Goal: Communication & Community: Share content

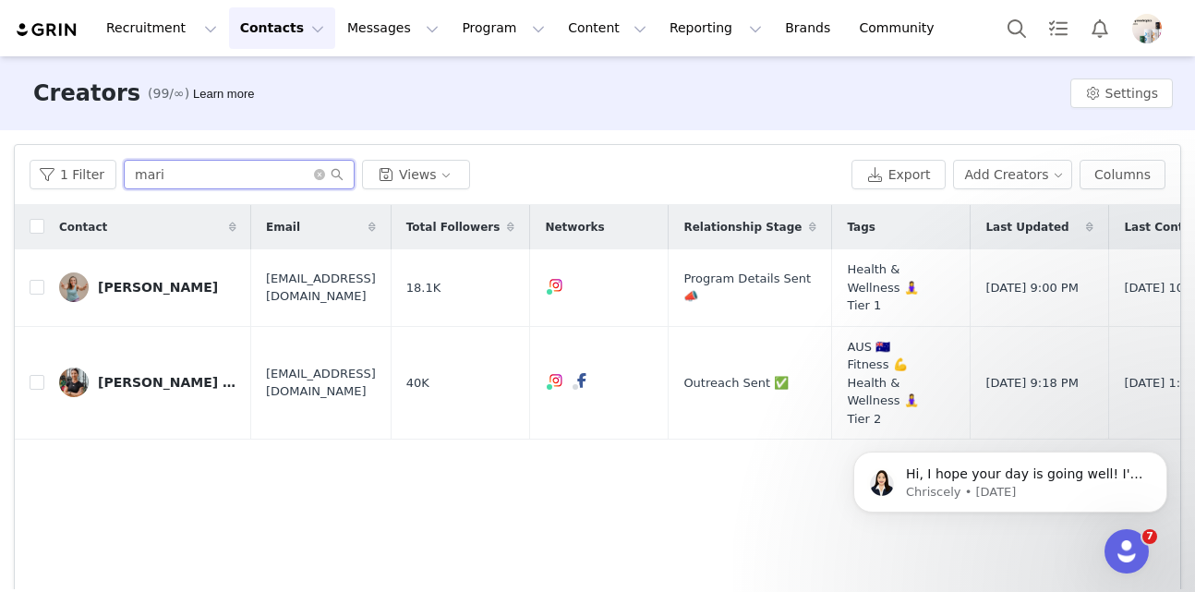
click at [166, 181] on input "mari" at bounding box center [239, 175] width 231 height 30
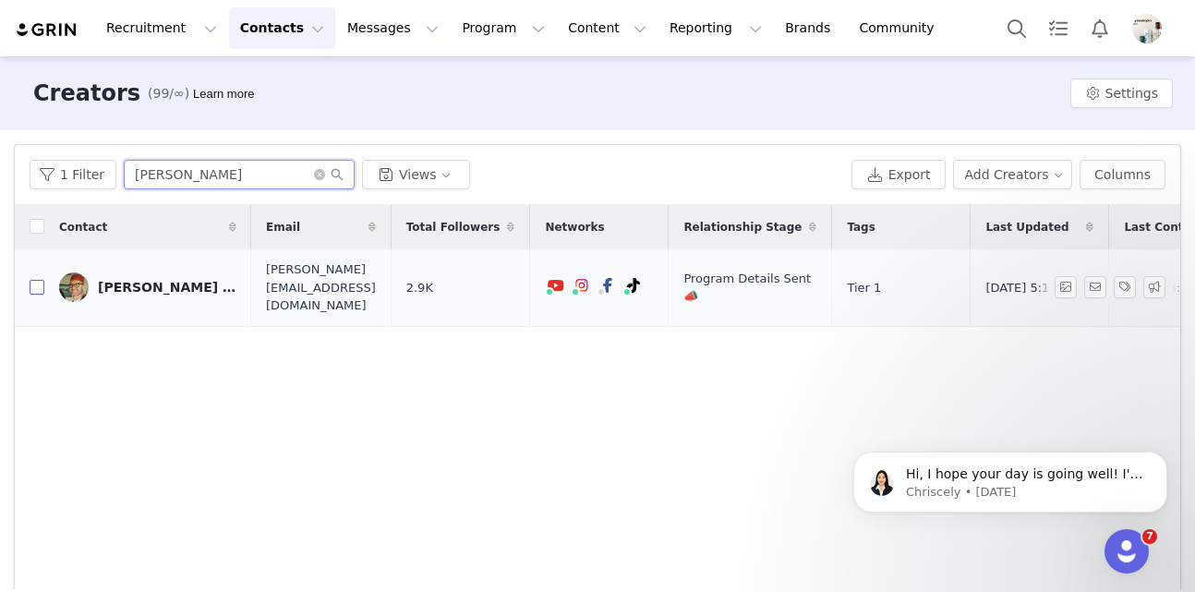
type input "daryl"
click at [35, 282] on input "checkbox" at bounding box center [37, 287] width 15 height 15
checkbox input "true"
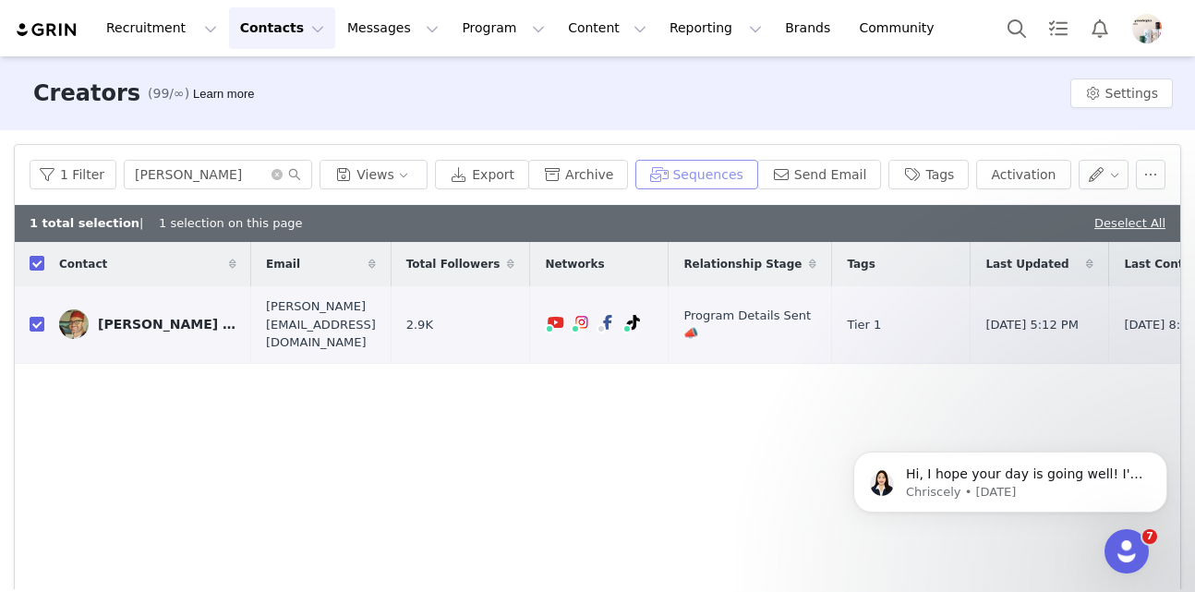
click at [722, 178] on button "Sequences" at bounding box center [696, 175] width 122 height 30
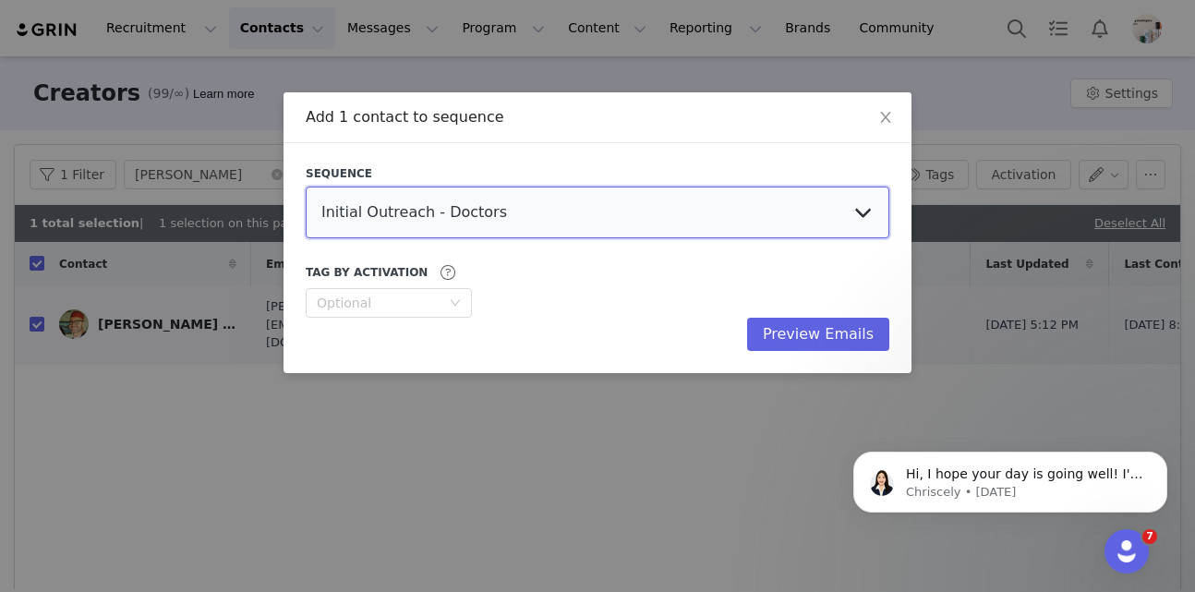
click at [495, 227] on select "Initial Outreach - Doctors Welcome Email US, UK, Global Welcome Email AU Social…" at bounding box center [597, 212] width 583 height 52
click at [882, 114] on icon "icon: close" at bounding box center [885, 117] width 10 height 11
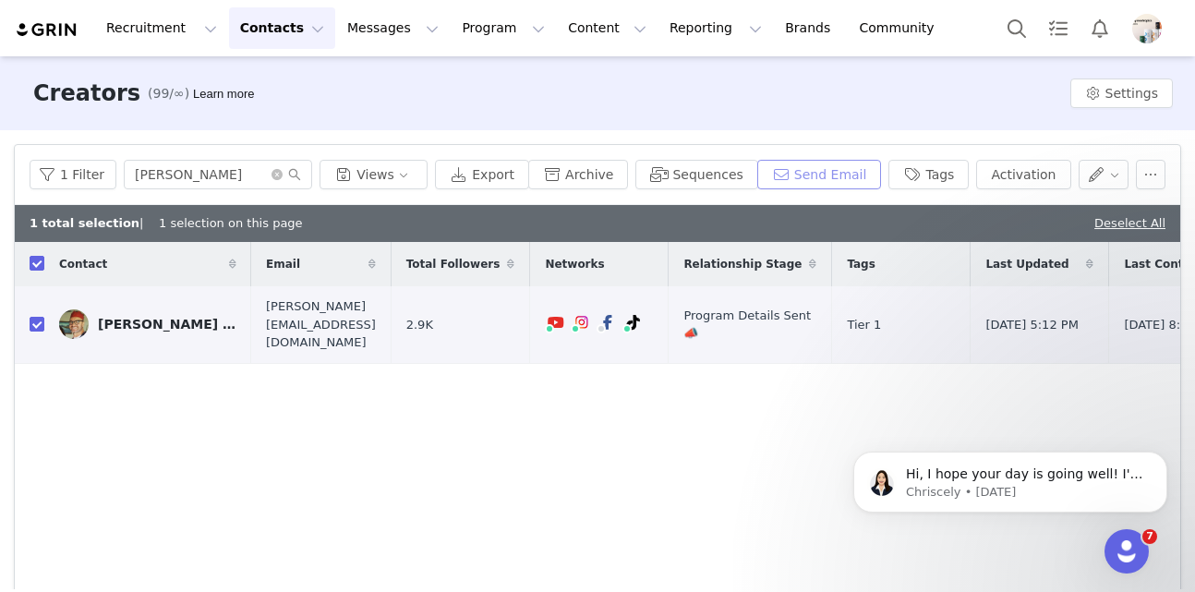
click at [829, 175] on button "Send Email" at bounding box center [819, 175] width 125 height 30
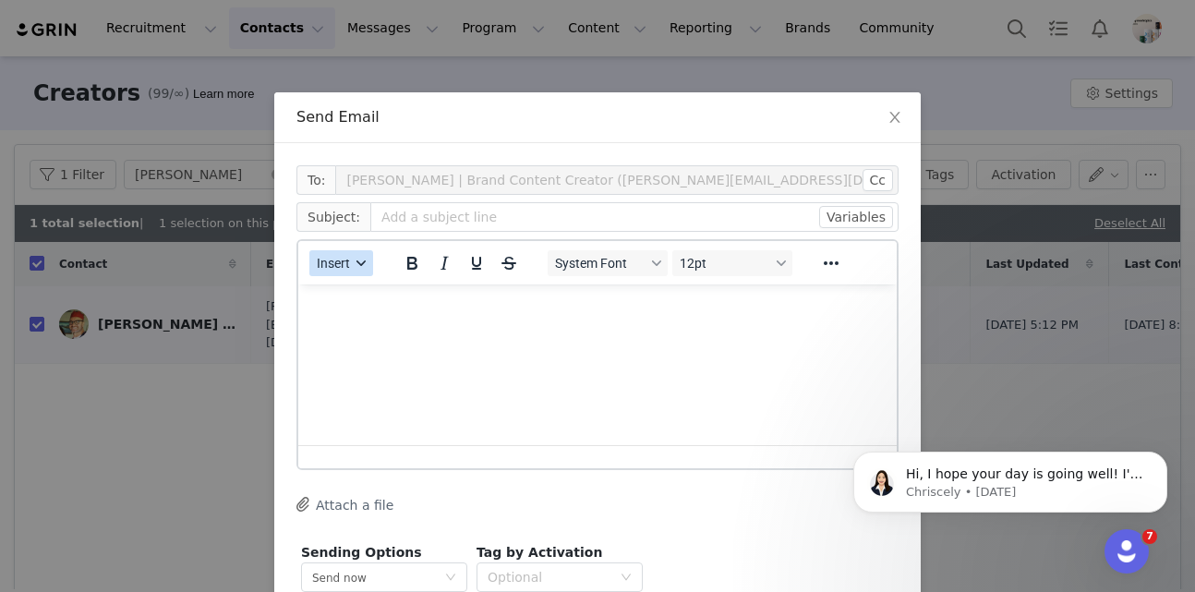
click at [334, 271] on button "Insert" at bounding box center [341, 263] width 64 height 26
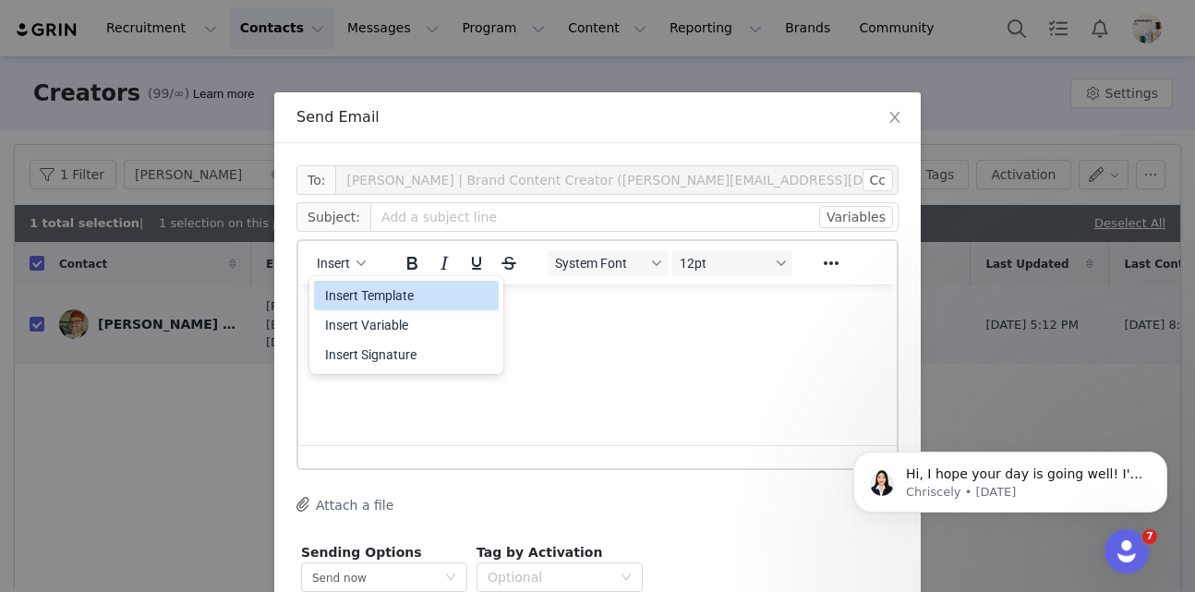
click at [342, 298] on div "Insert Template" at bounding box center [408, 295] width 166 height 22
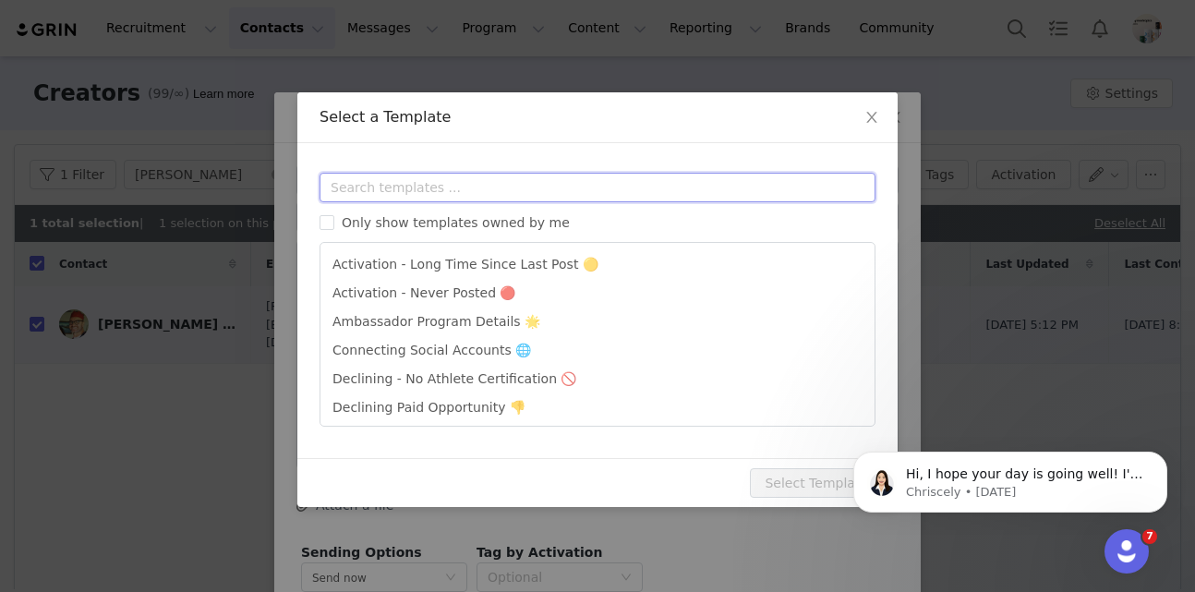
click at [466, 176] on input "text" at bounding box center [597, 188] width 556 height 30
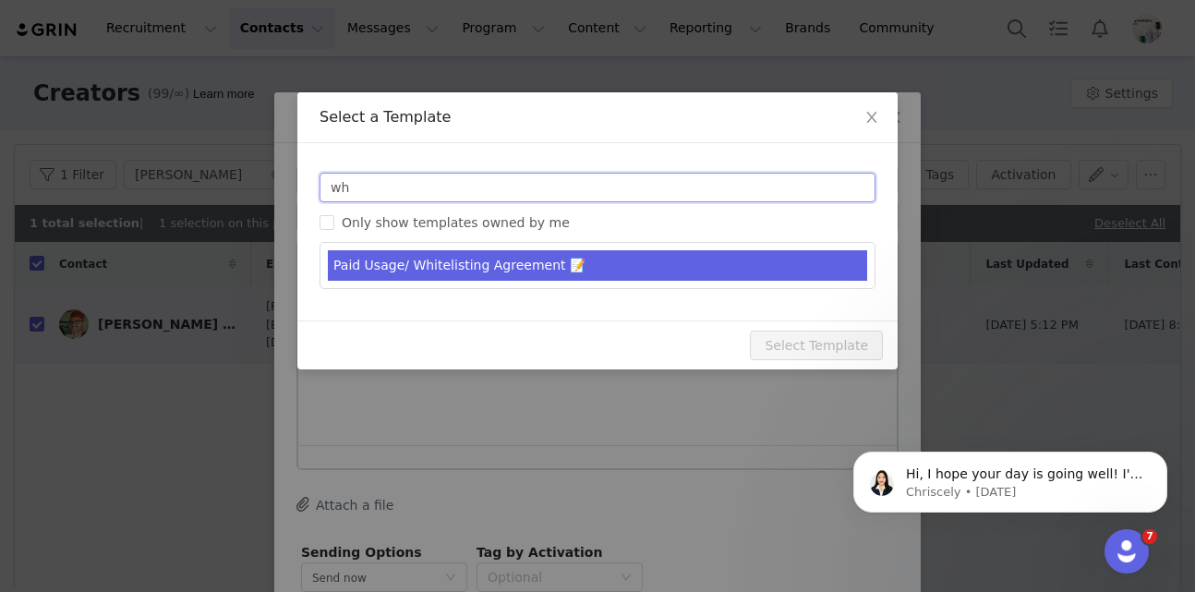
type input "wh"
type input "Partnership Next Steps 🙂"
click at [487, 265] on li "Paid Usage/ Whitelisting Agreement 📝" at bounding box center [597, 265] width 539 height 30
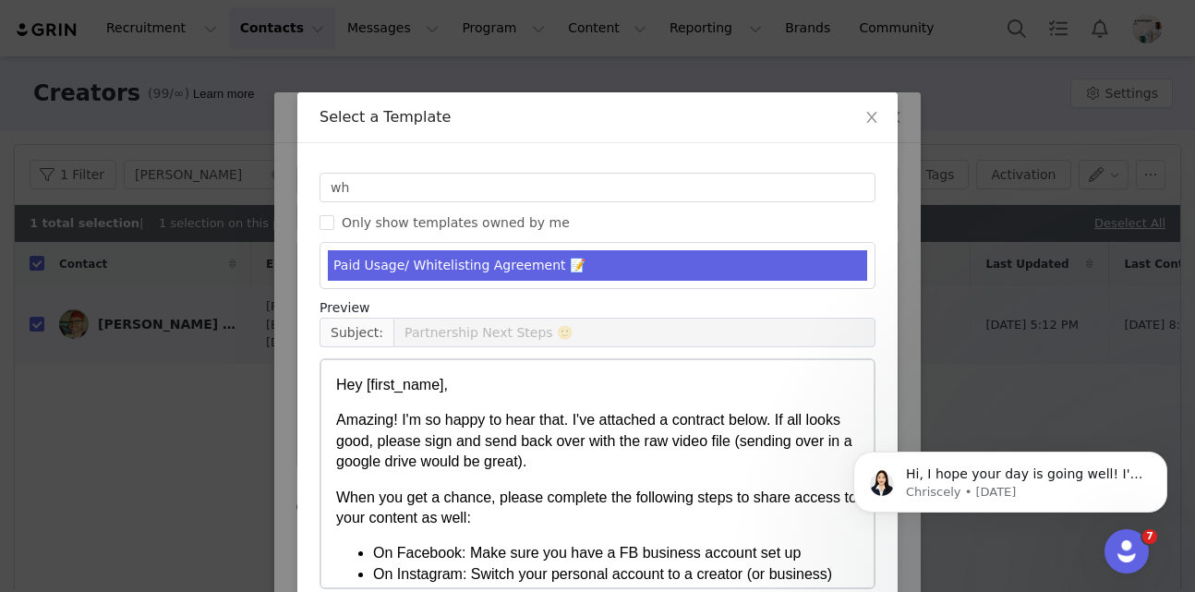
scroll to position [90, 0]
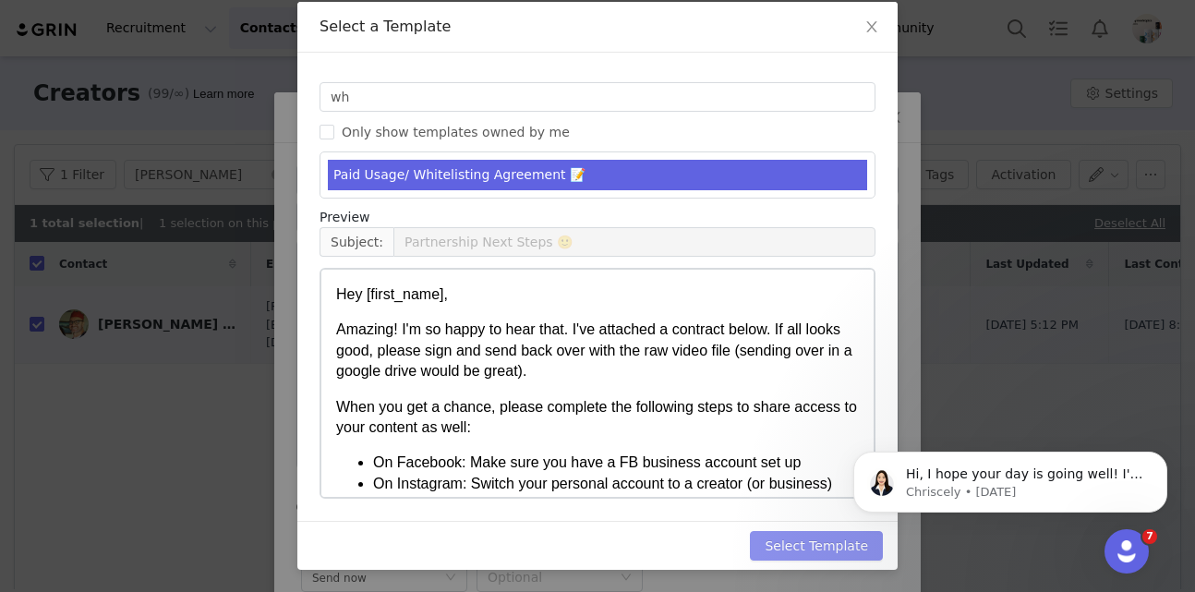
click at [804, 546] on button "Select Template" at bounding box center [816, 546] width 133 height 30
type input "Partnership Next Steps 🙂"
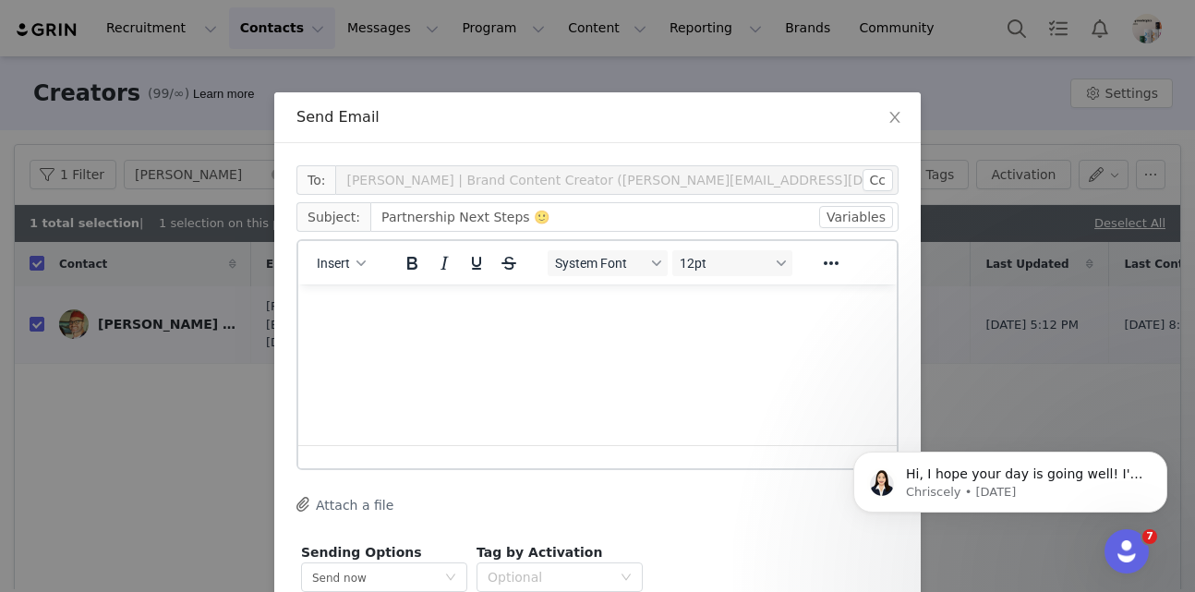
scroll to position [0, 0]
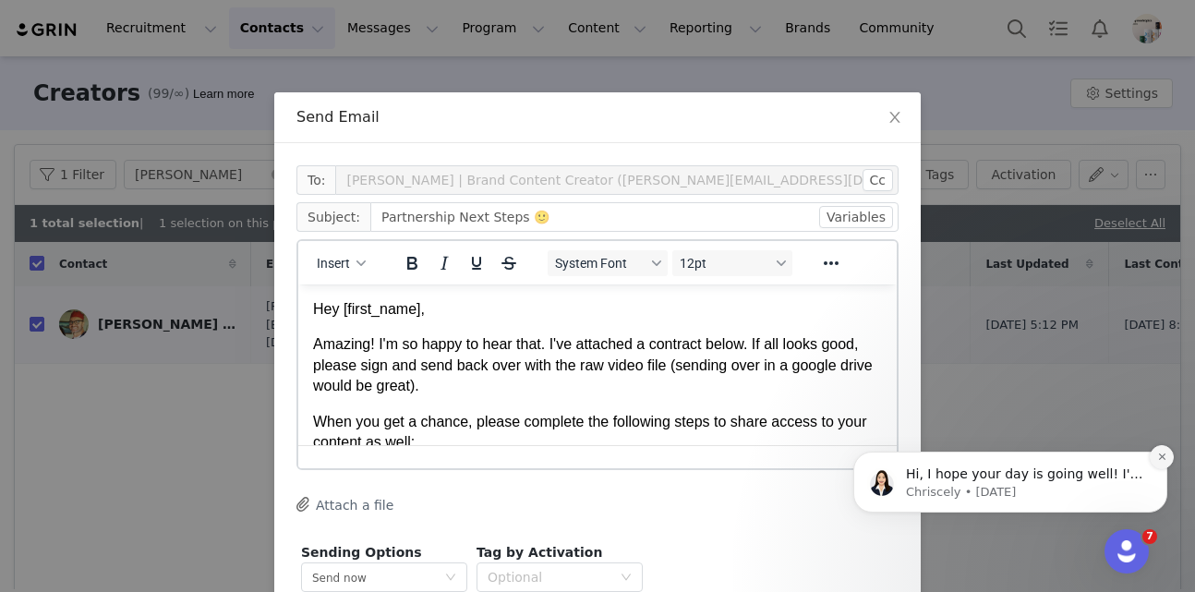
click at [1159, 452] on icon "Dismiss notification" at bounding box center [1162, 456] width 10 height 10
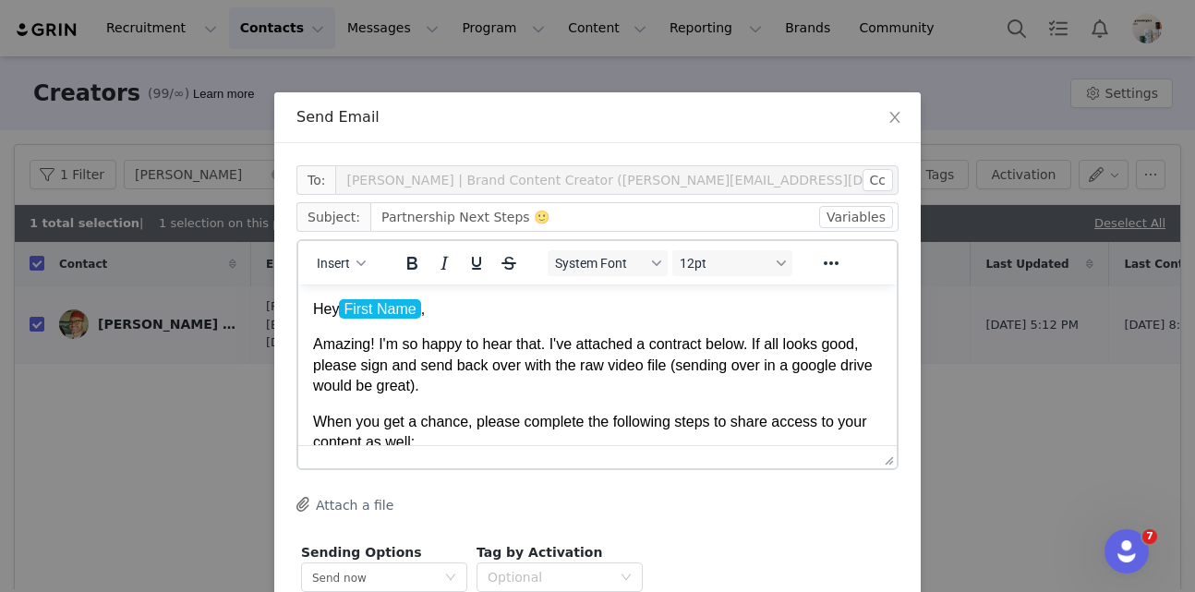
click at [595, 374] on p "Amazing! I'm so happy to hear that. I've attached a contract below. If all look…" at bounding box center [597, 365] width 569 height 62
click at [871, 184] on button "Cc" at bounding box center [877, 180] width 30 height 22
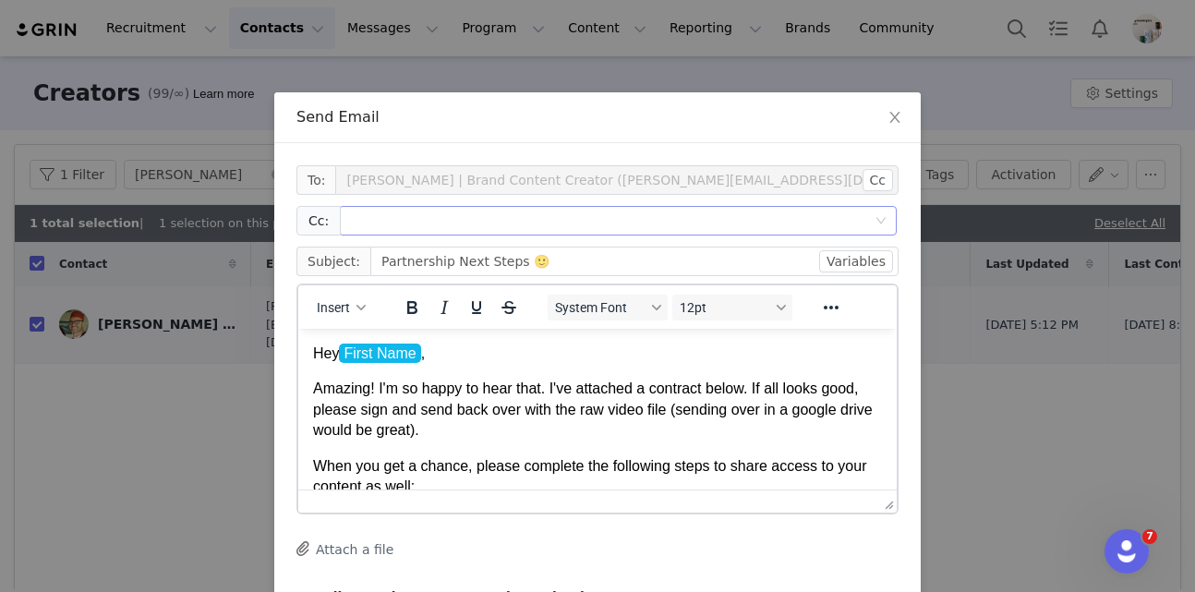
click at [765, 216] on div at bounding box center [610, 221] width 533 height 28
type input "carina@drinktmrw.com"
click at [838, 227] on div "carina@drinktmrw.com" at bounding box center [610, 221] width 533 height 28
type input "anthony"
paste input "anthony@simplynootropics.com"
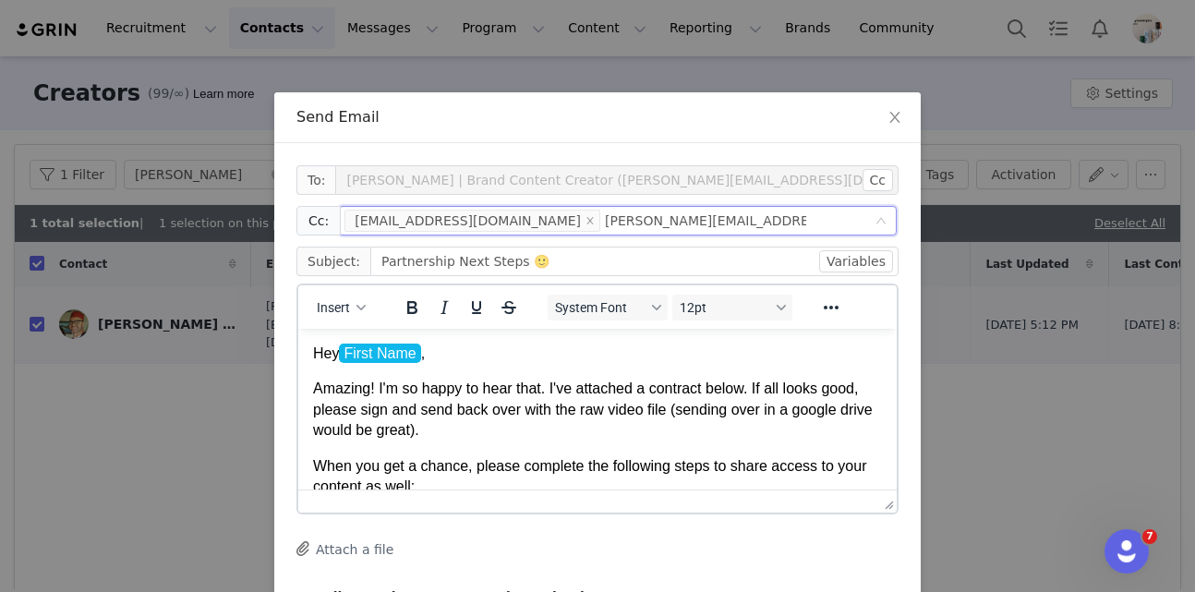
type input "anthony@simplynootropics.com"
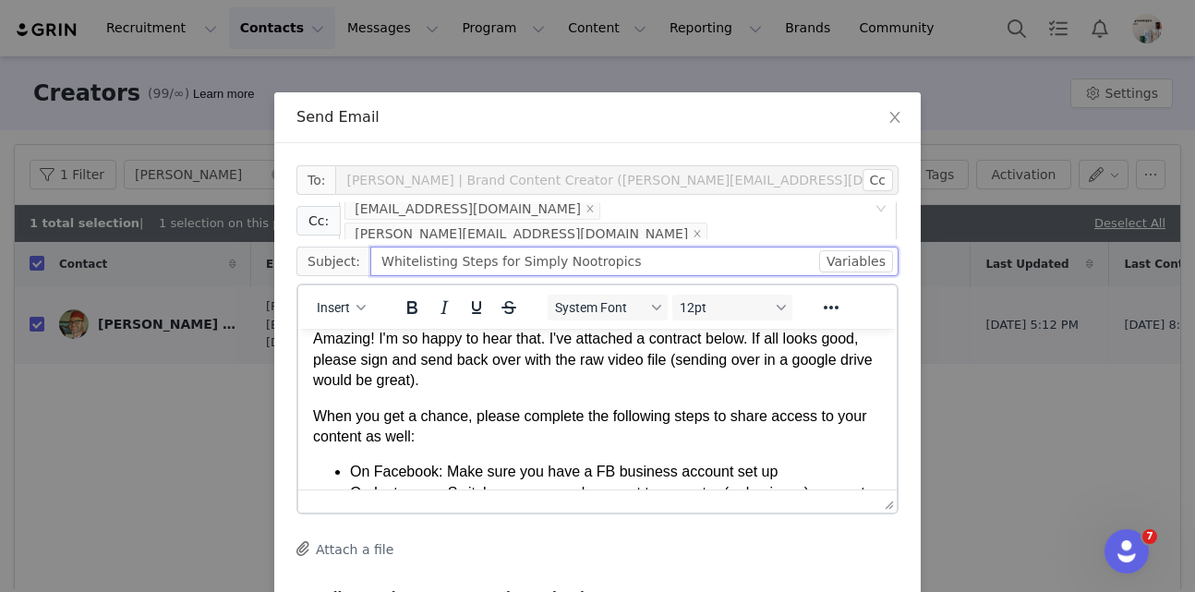
scroll to position [11, 0]
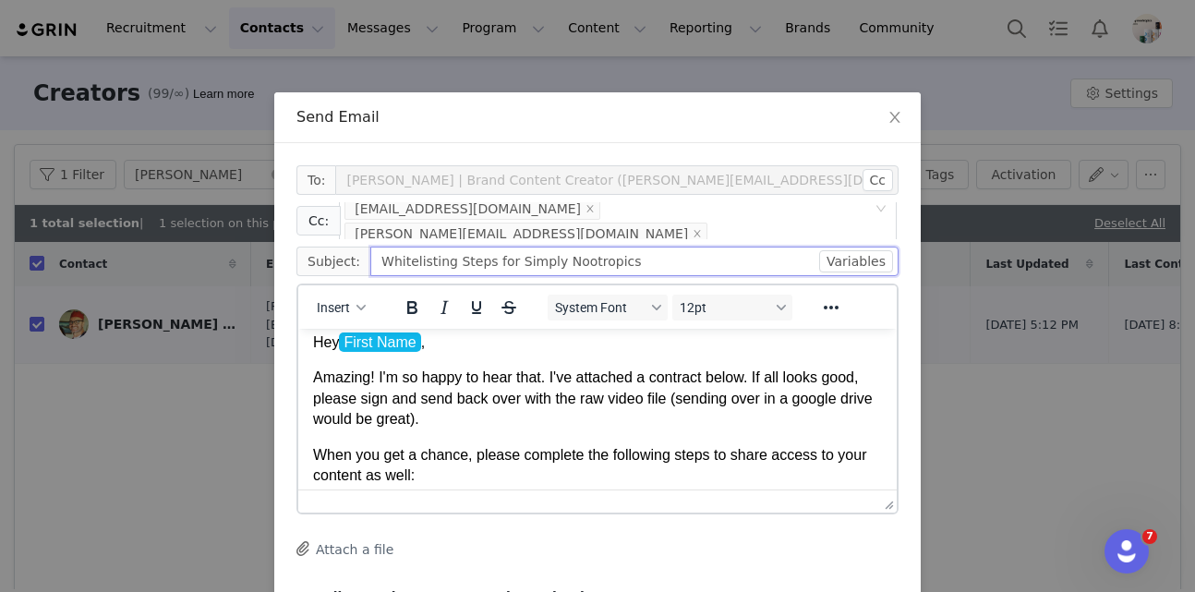
type input "Whitelisting Steps for Simply Nootropics"
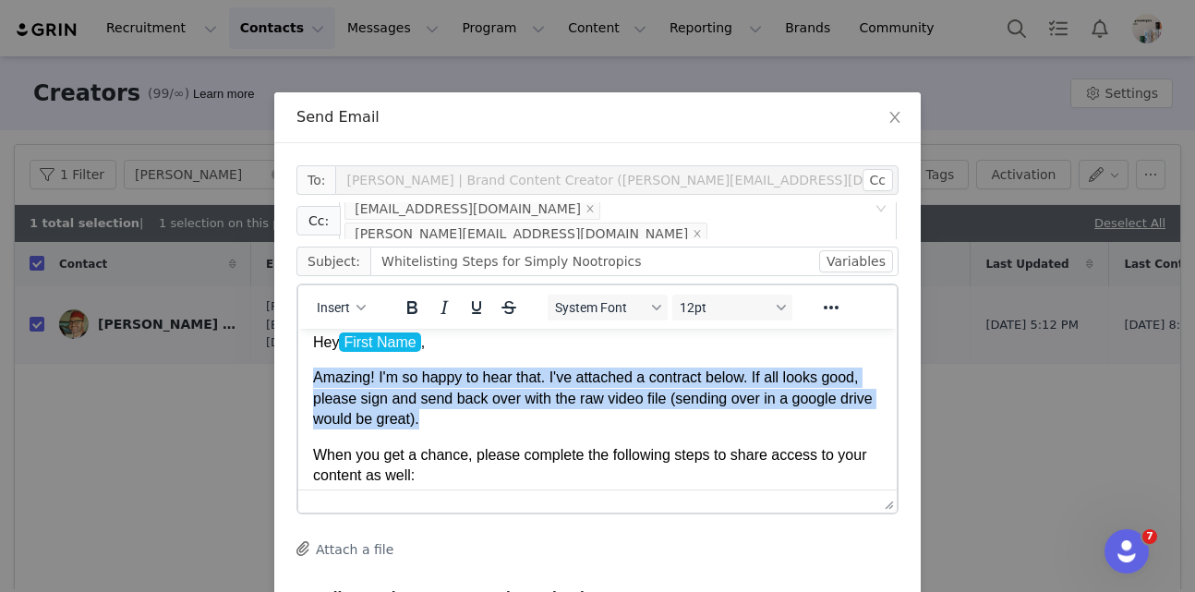
drag, startPoint x: 472, startPoint y: 411, endPoint x: 304, endPoint y: 381, distance: 170.6
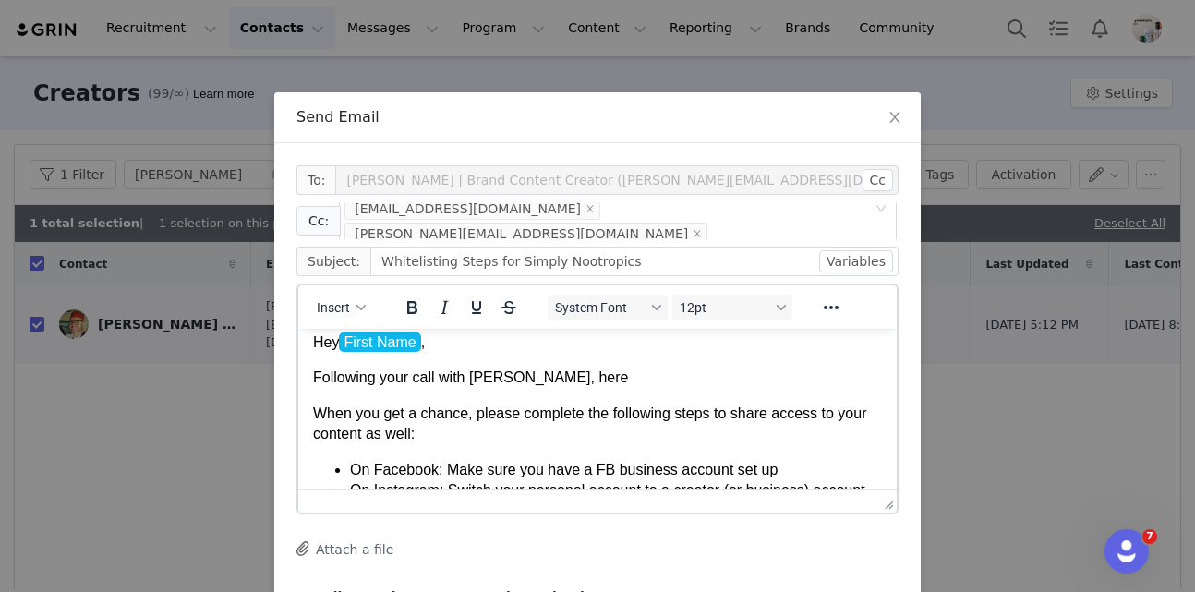
click at [311, 386] on html "Hey First Name , Following your call with Anthony, here When you get a chance, …" at bounding box center [597, 584] width 598 height 532
click at [789, 379] on p "Hope you are doing great! Following your call with Anthony, here" at bounding box center [597, 377] width 569 height 20
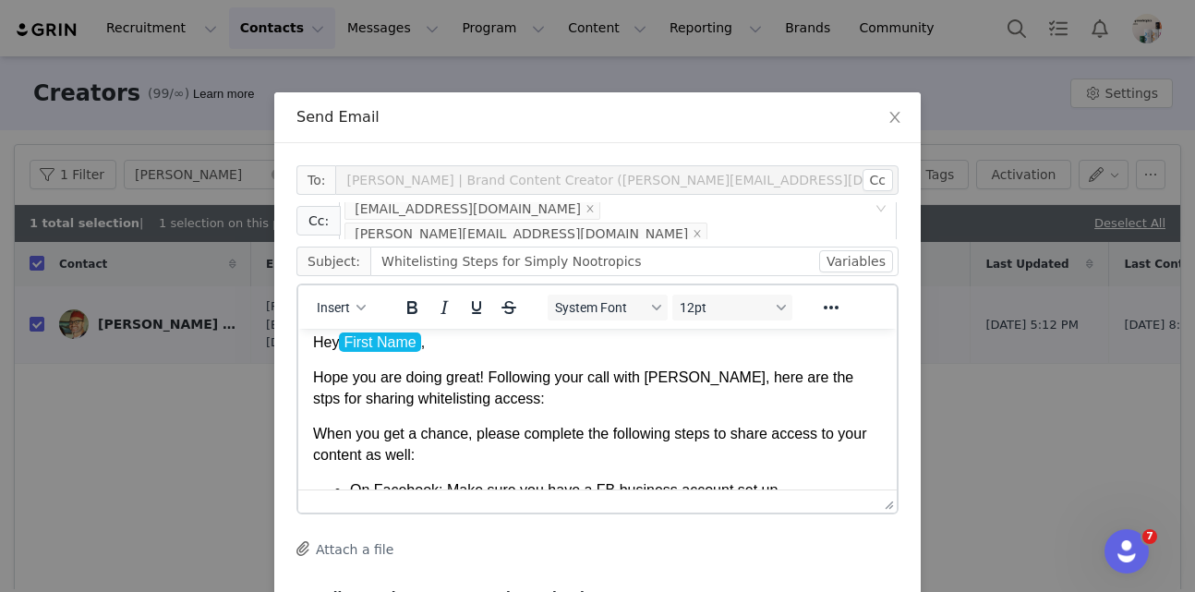
click at [807, 383] on p "Hope you are doing great! Following your call with Anthony, here are the stps f…" at bounding box center [597, 388] width 569 height 42
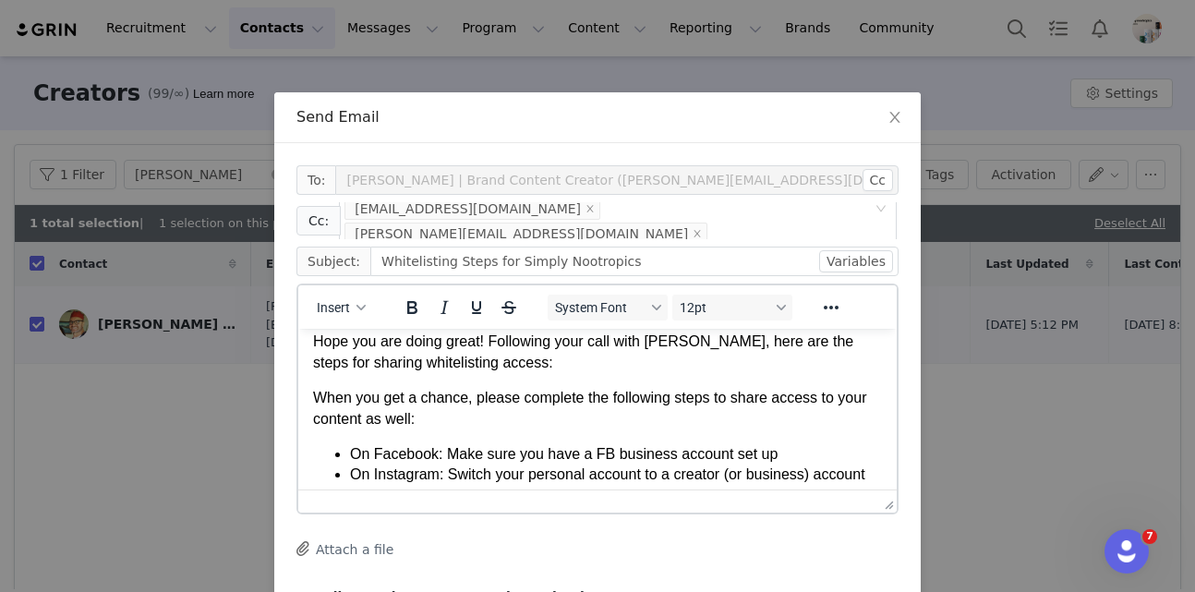
scroll to position [51, 0]
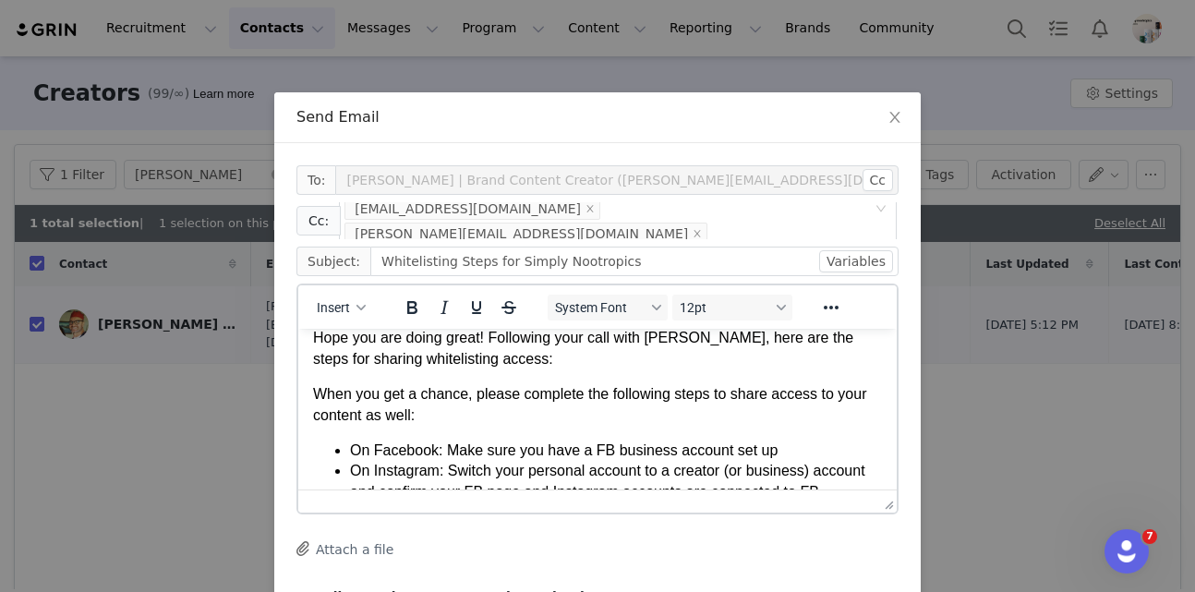
drag, startPoint x: 417, startPoint y: 415, endPoint x: 305, endPoint y: 405, distance: 113.0
click at [305, 405] on html "Hey First Name , Hope you are doing great! Following your call with Anthony, he…" at bounding box center [597, 554] width 598 height 552
click at [460, 425] on p "When you get a chance, please complete the following steps to share access to y…" at bounding box center [597, 405] width 569 height 42
drag, startPoint x: 437, startPoint y: 417, endPoint x: 306, endPoint y: 382, distance: 135.7
click at [306, 382] on html "Hey First Name , Hope you are doing great! Following your call with Anthony, he…" at bounding box center [597, 554] width 598 height 552
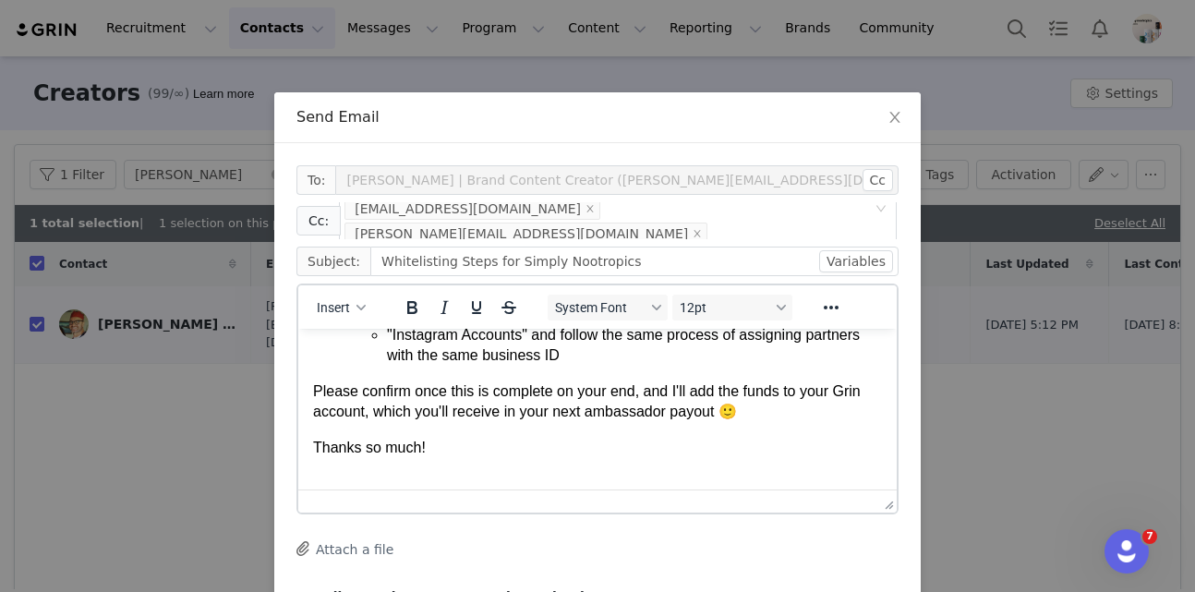
scroll to position [335, 0]
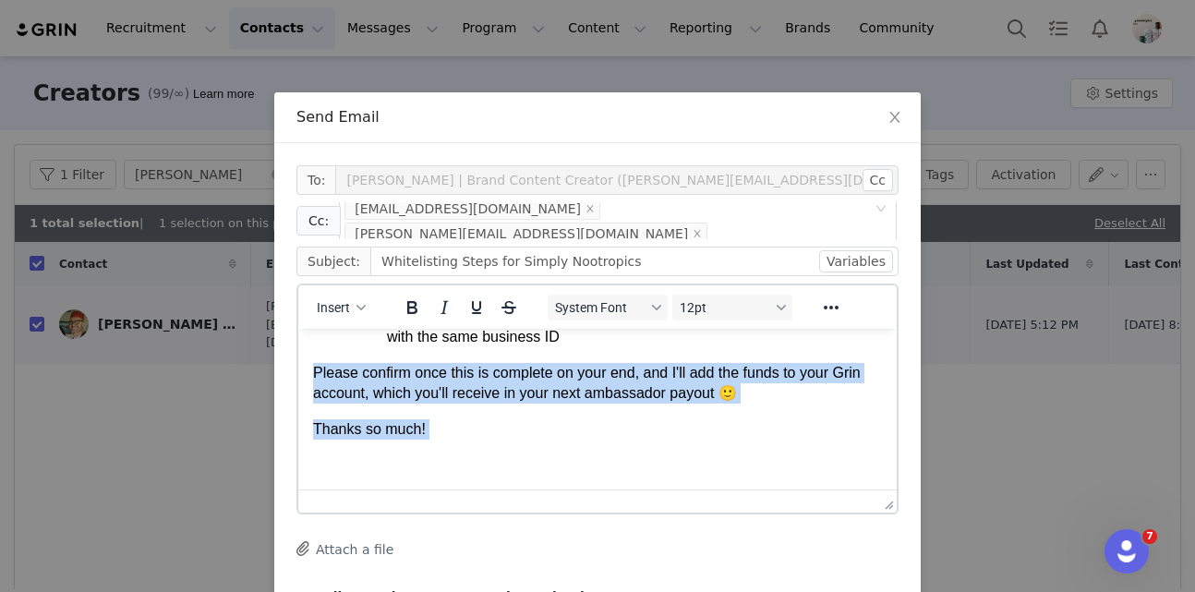
drag, startPoint x: 448, startPoint y: 439, endPoint x: 291, endPoint y: 374, distance: 170.1
click at [298, 374] on html "Hey First Name , Hope you are doing great! Following your call with Anthony, he…" at bounding box center [597, 242] width 598 height 496
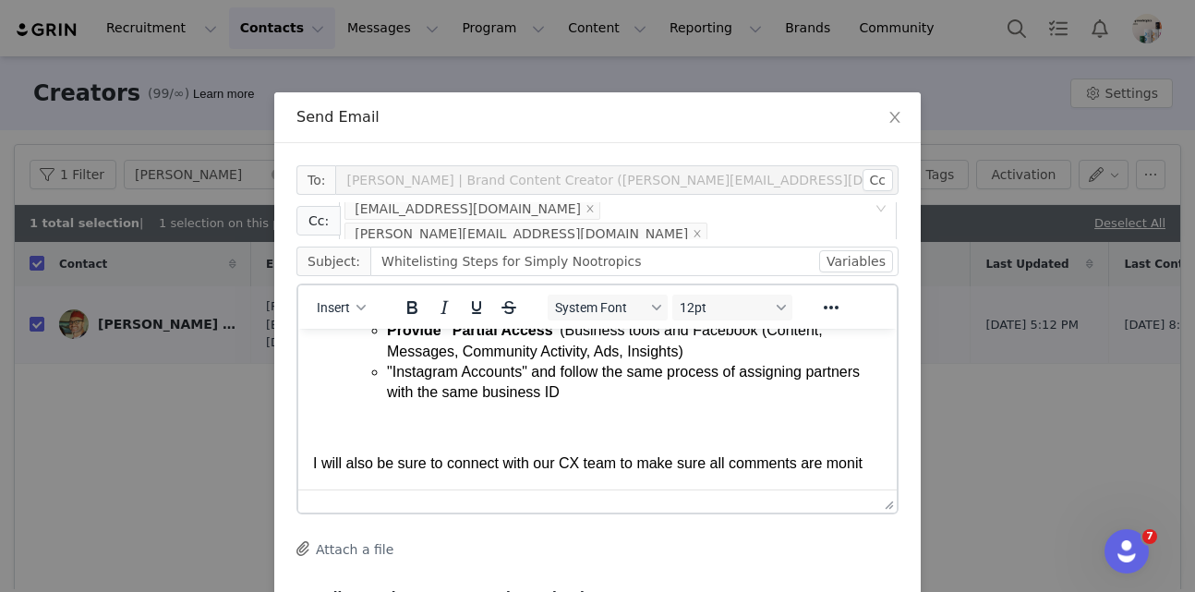
scroll to position [300, 0]
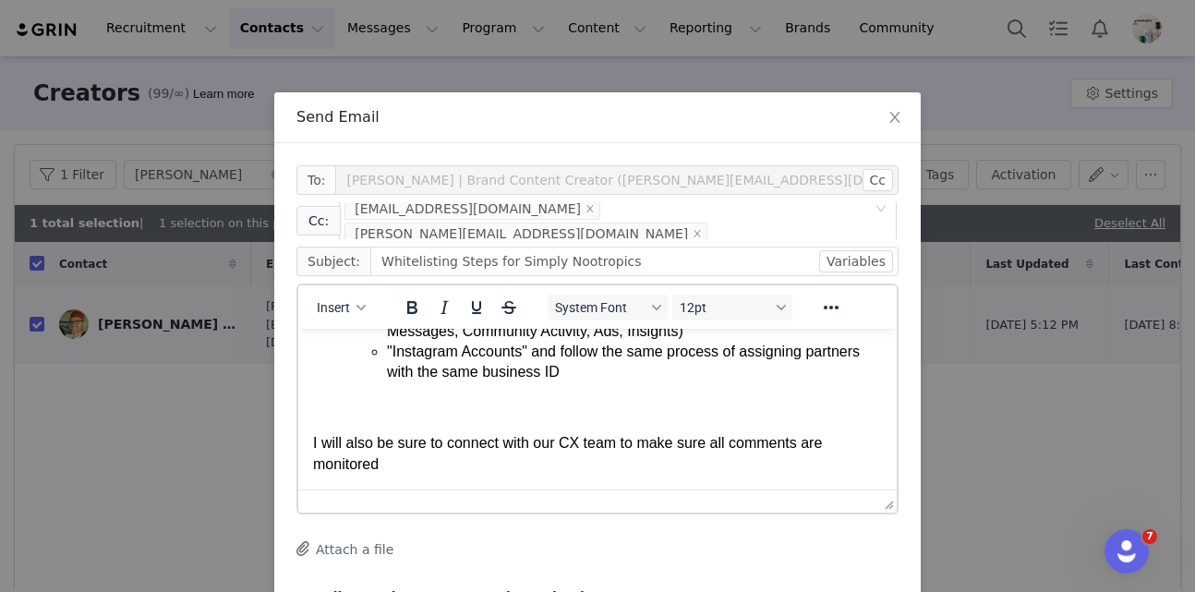
click at [844, 448] on p "I will also be sure to connect with our CX team to make sure all comments are m…" at bounding box center [597, 454] width 569 height 42
click at [808, 458] on p "I will also be sure to connect with our CX team to make sure all comments are c…" at bounding box center [597, 454] width 569 height 42
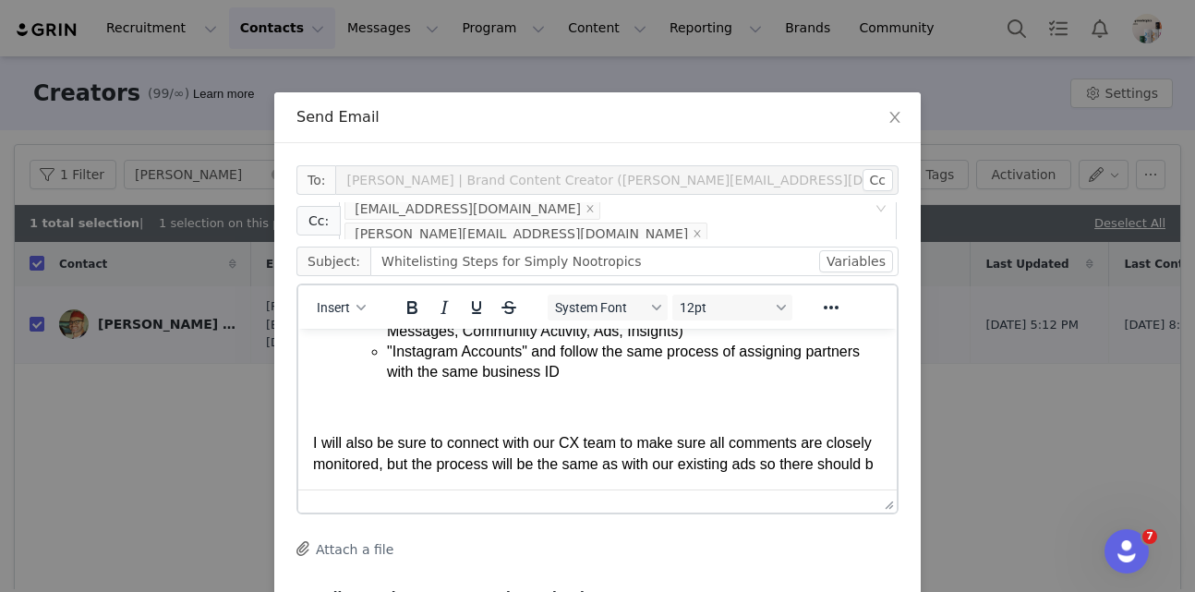
scroll to position [320, 0]
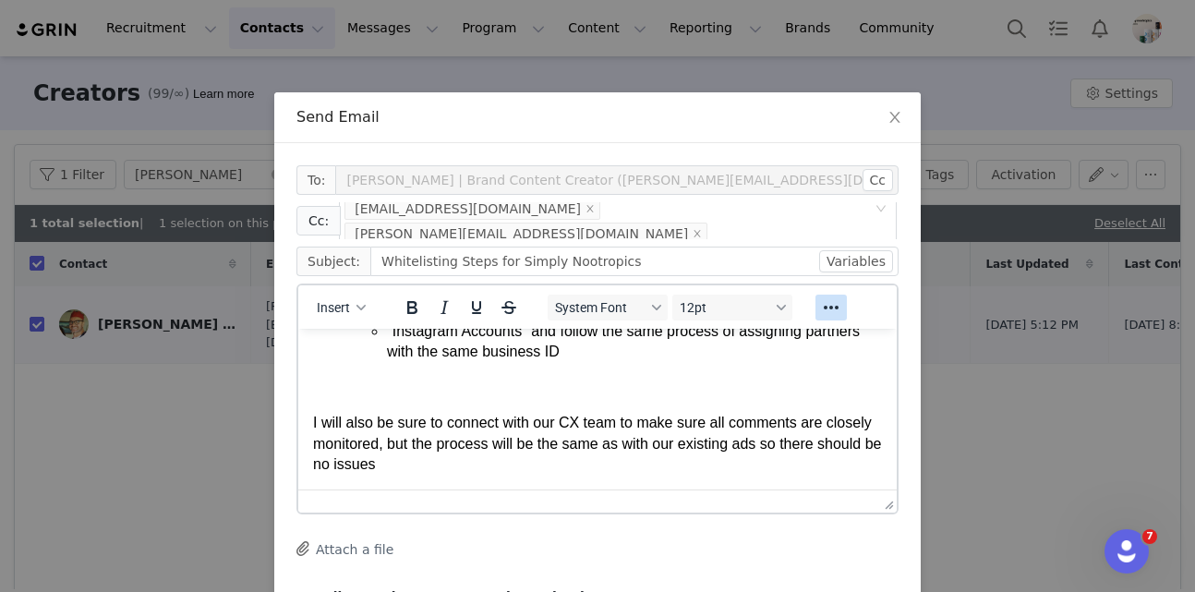
click at [836, 309] on icon "Reveal or hide additional toolbar items" at bounding box center [831, 307] width 22 height 22
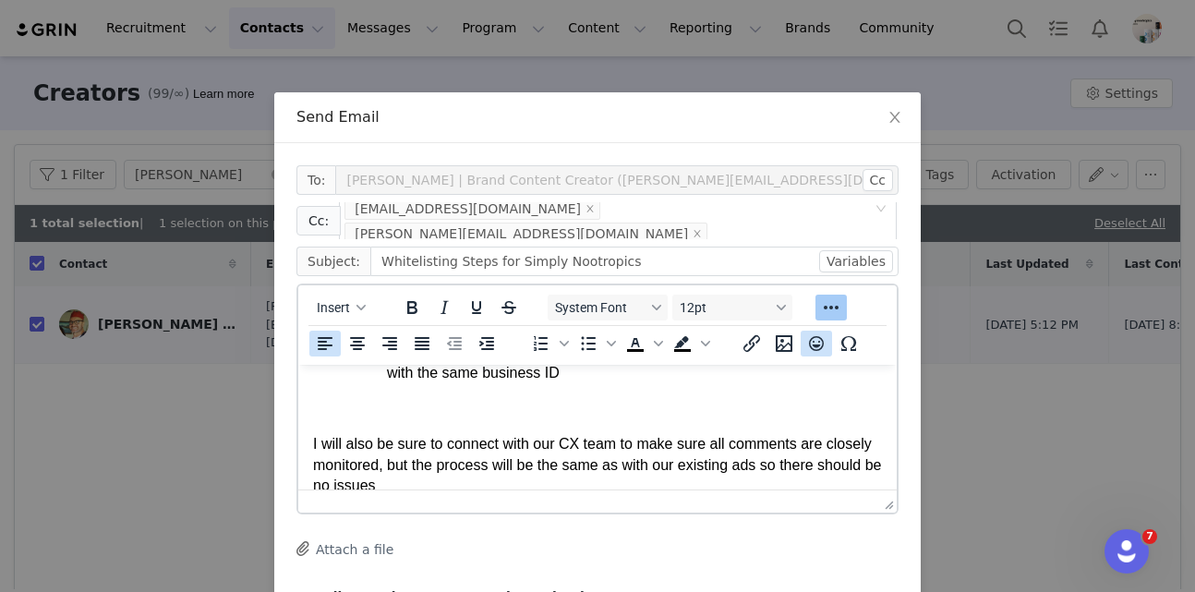
click at [813, 351] on icon "Emojis" at bounding box center [816, 343] width 22 height 22
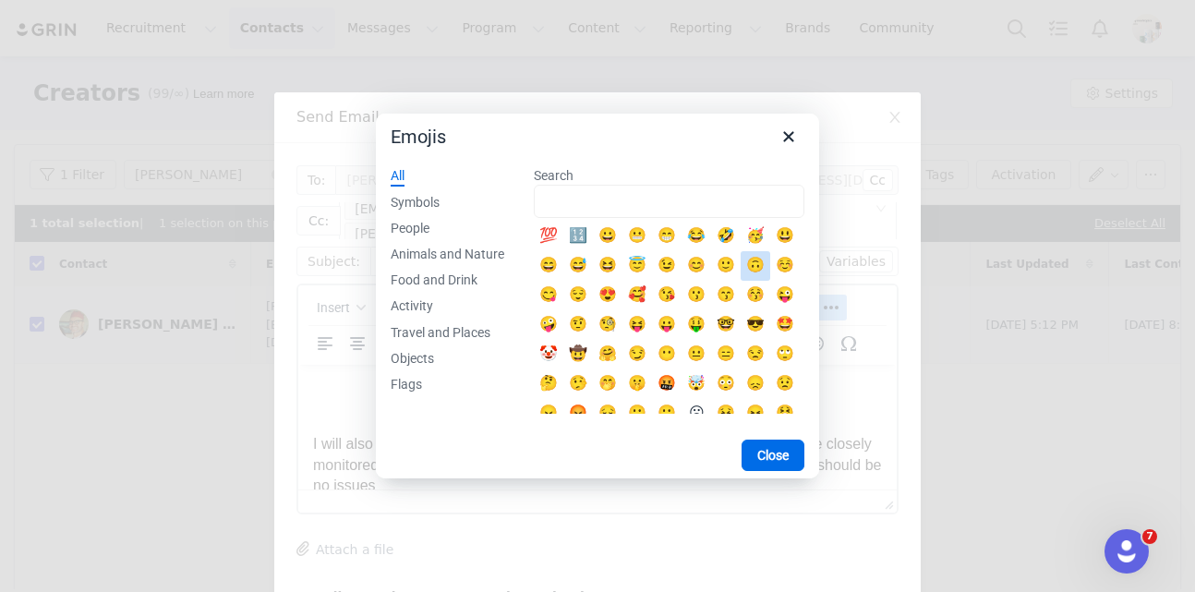
click at [730, 265] on div "🙂" at bounding box center [726, 266] width 22 height 22
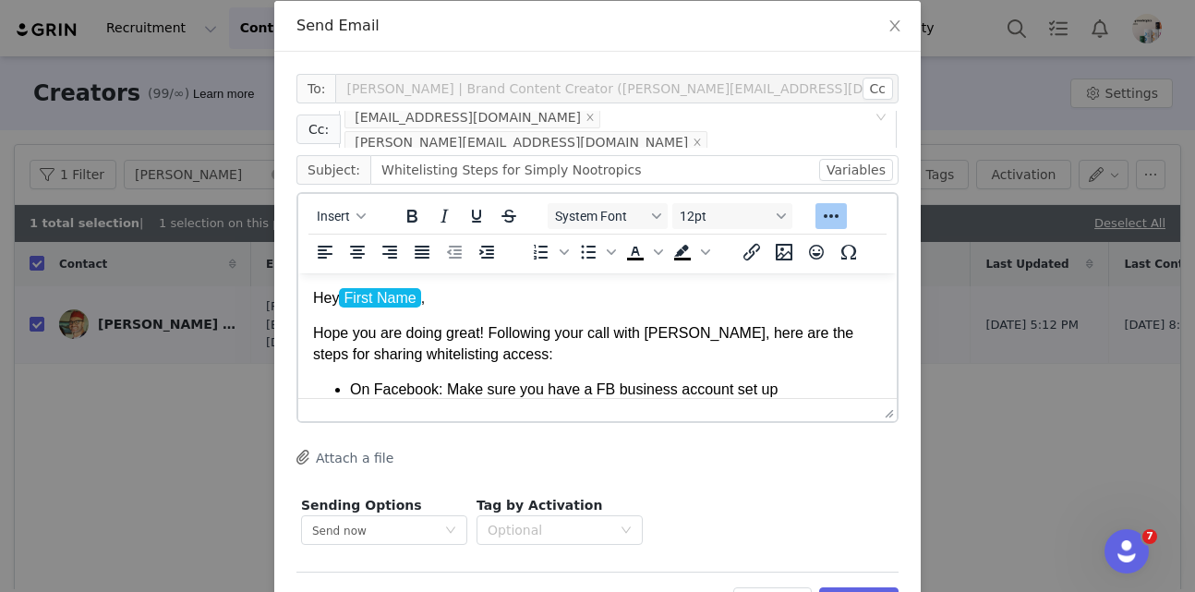
scroll to position [161, 0]
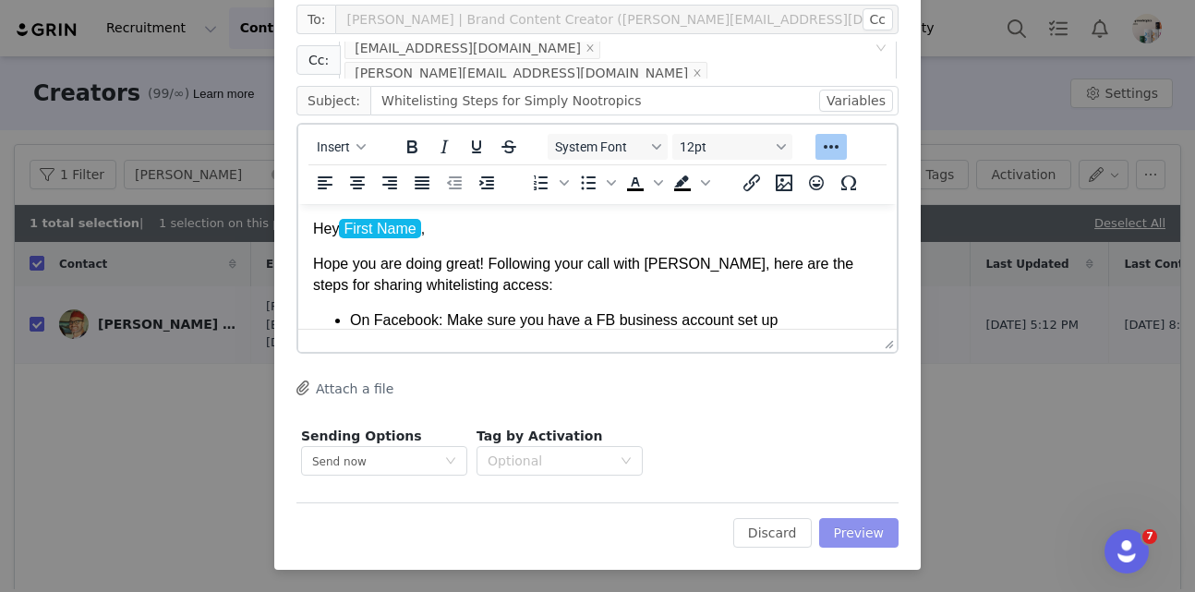
click at [875, 518] on button "Preview" at bounding box center [859, 533] width 80 height 30
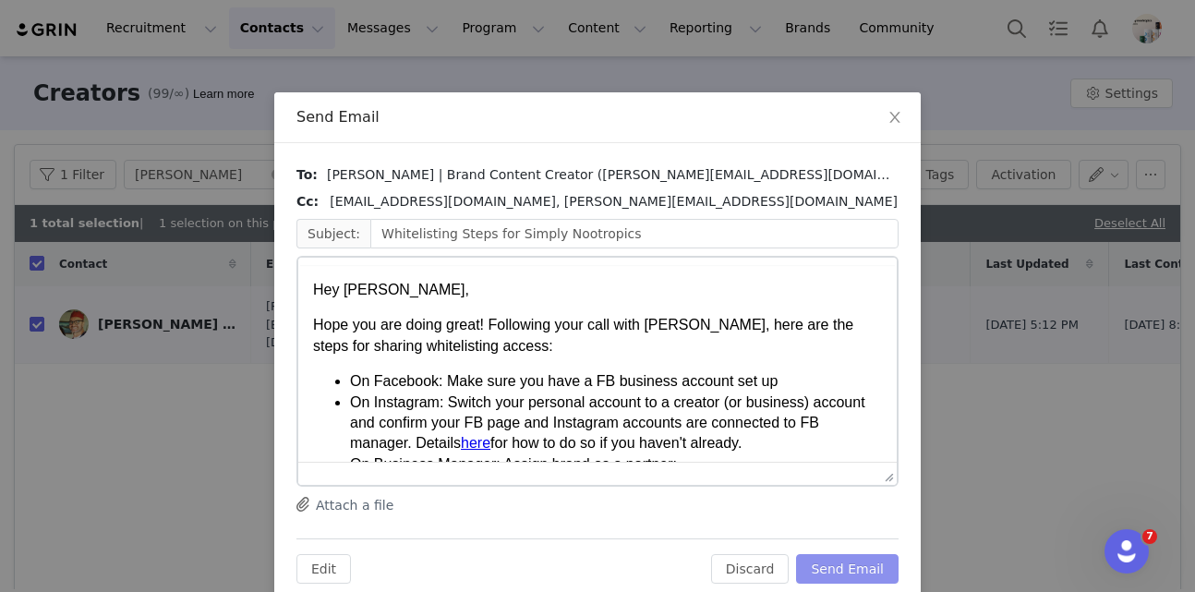
scroll to position [0, 0]
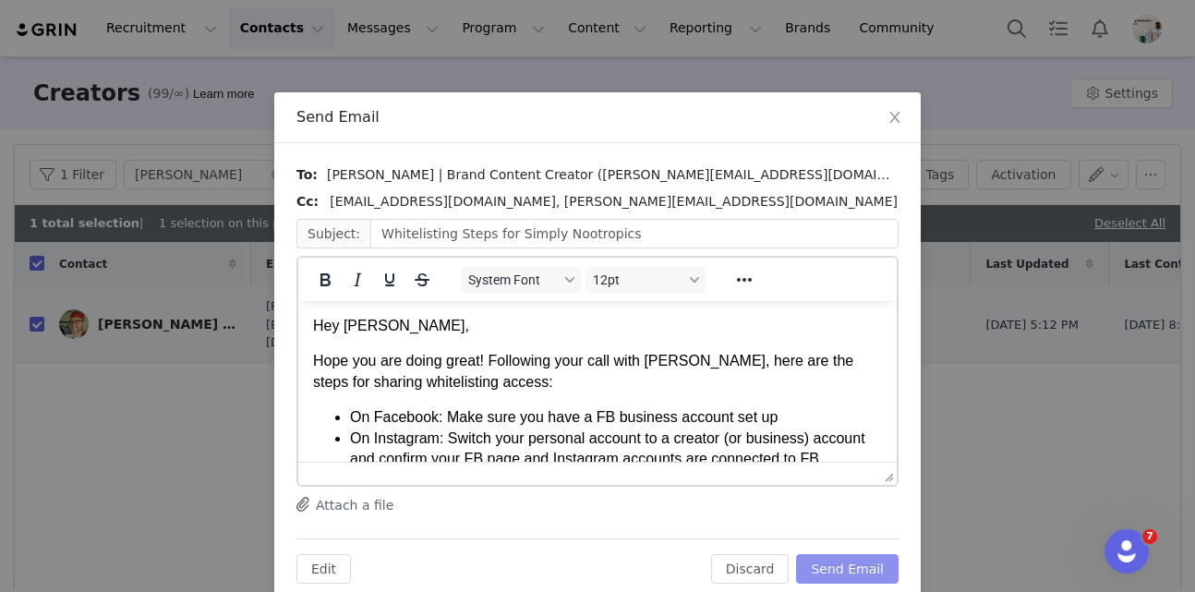
click at [846, 567] on button "Send Email" at bounding box center [847, 569] width 102 height 30
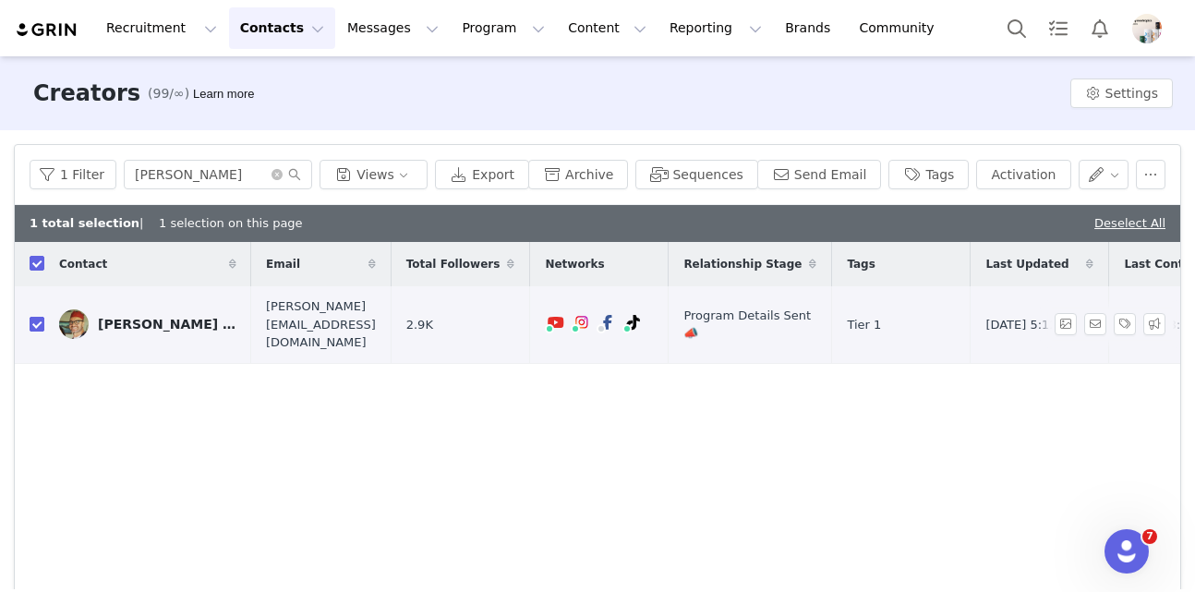
click at [35, 321] on input "checkbox" at bounding box center [37, 324] width 15 height 15
checkbox input "false"
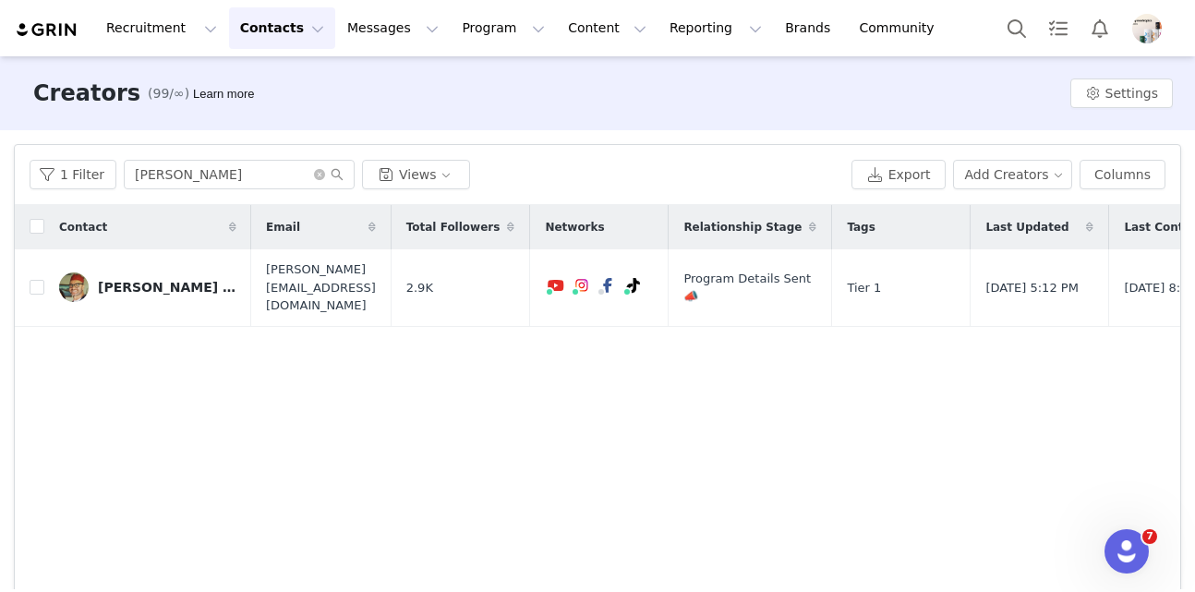
click at [404, 55] on div "Recruitment Recruitment Creator Search Curated Lists Landing Pages Web Extensio…" at bounding box center [597, 28] width 1195 height 56
click at [388, 33] on button "Messages Messages" at bounding box center [393, 28] width 114 height 42
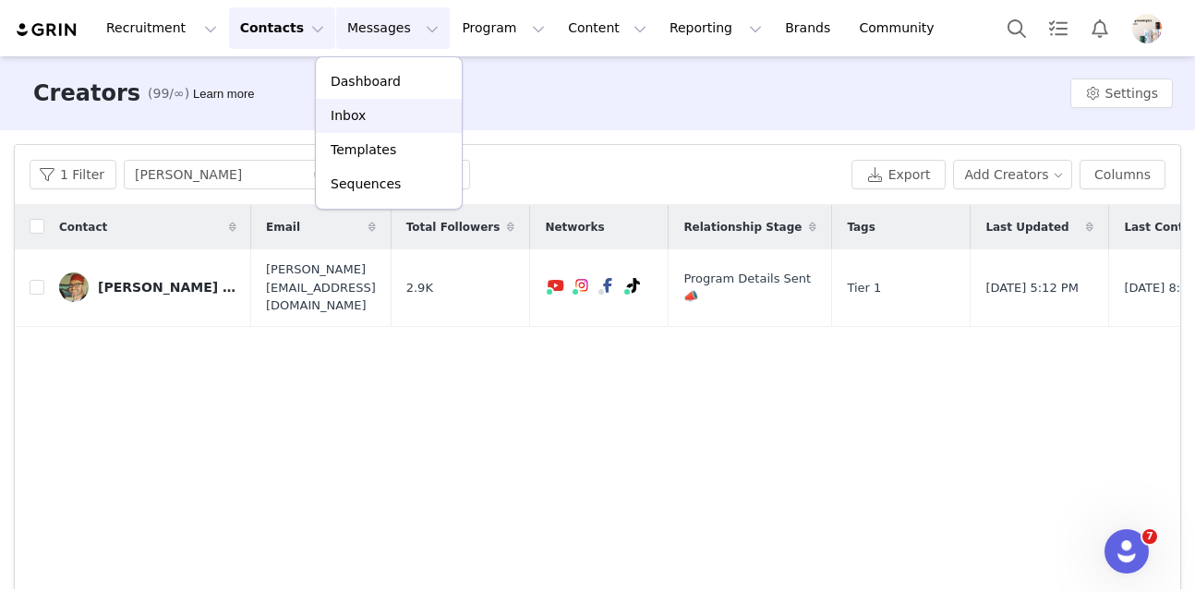
click at [384, 118] on div "Inbox" at bounding box center [389, 115] width 124 height 19
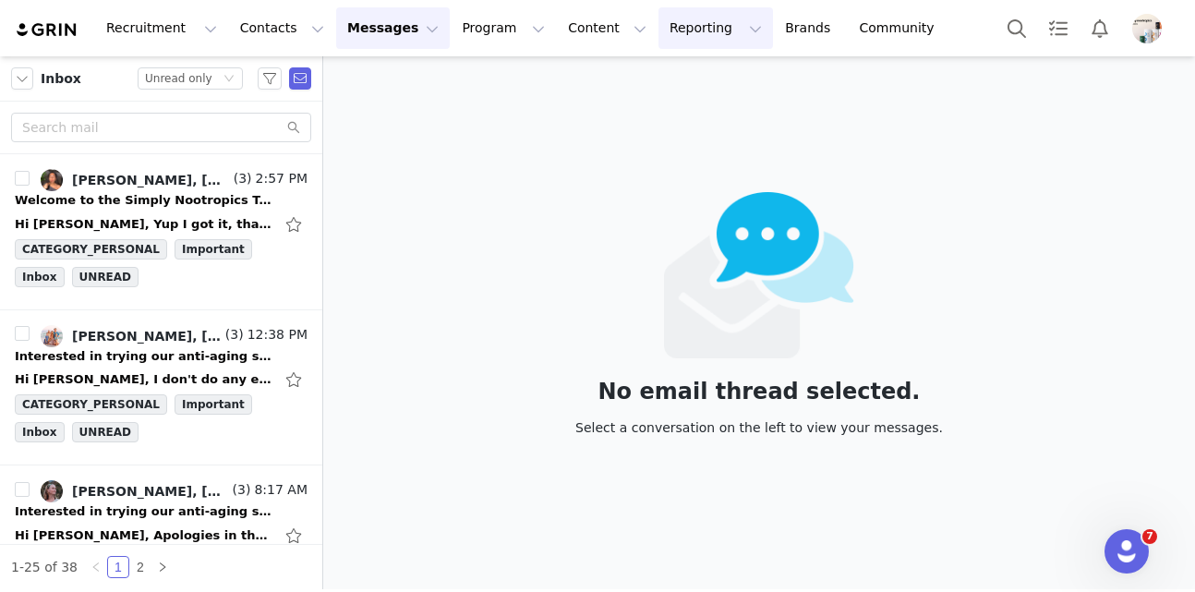
click at [658, 39] on button "Reporting Reporting" at bounding box center [715, 28] width 114 height 42
click at [651, 77] on p "Dashboard" at bounding box center [662, 81] width 70 height 19
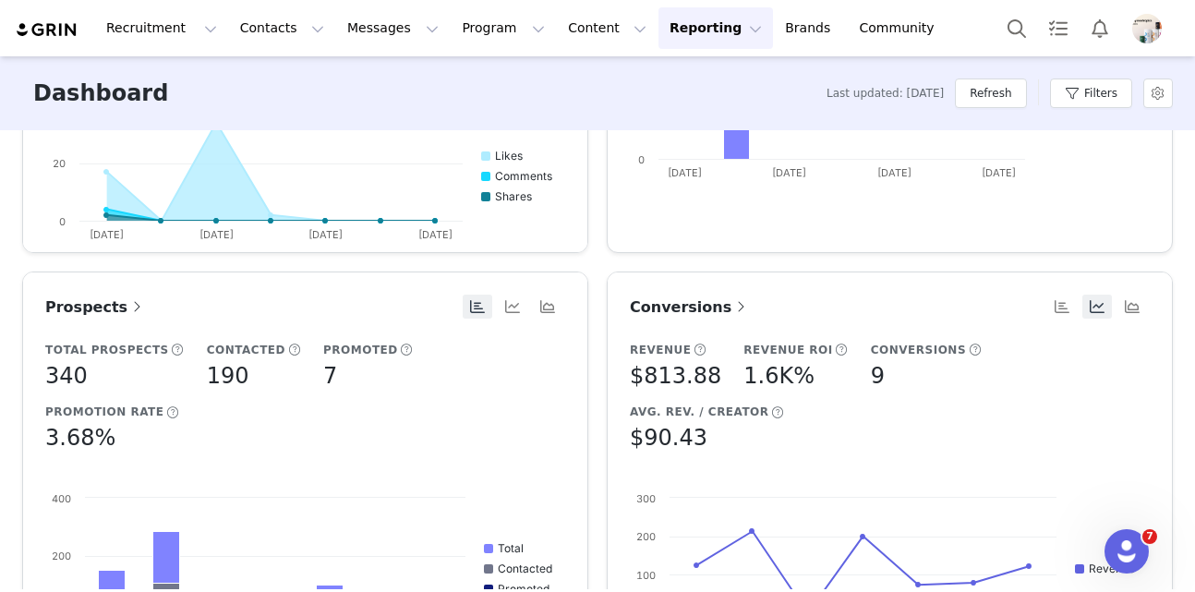
scroll to position [718, 0]
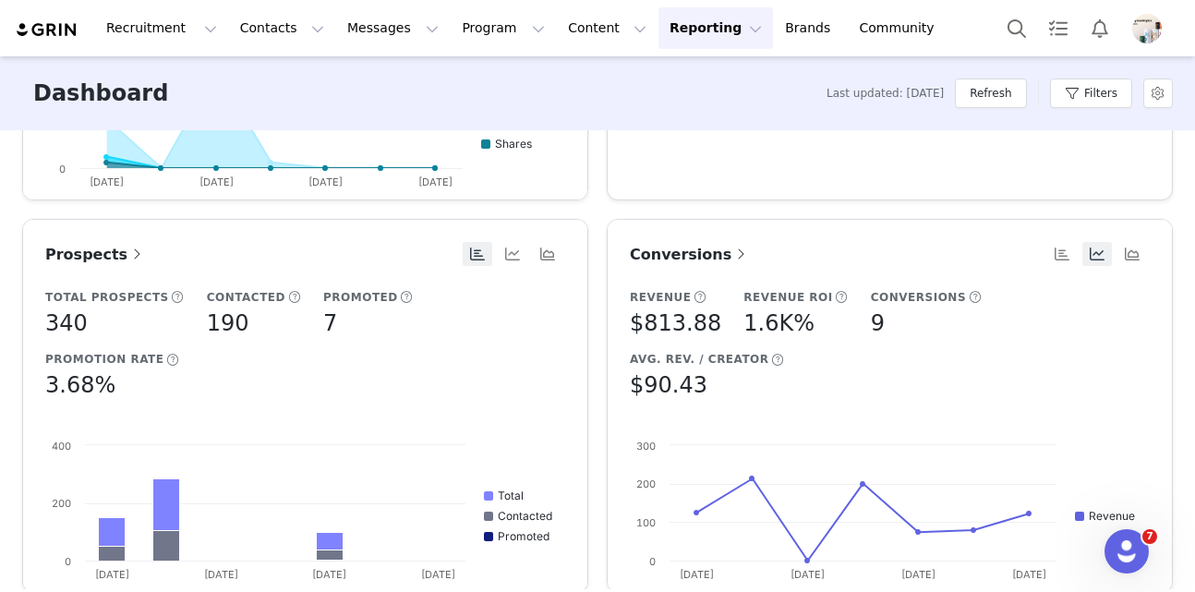
click at [668, 258] on span "Conversions" at bounding box center [690, 255] width 120 height 18
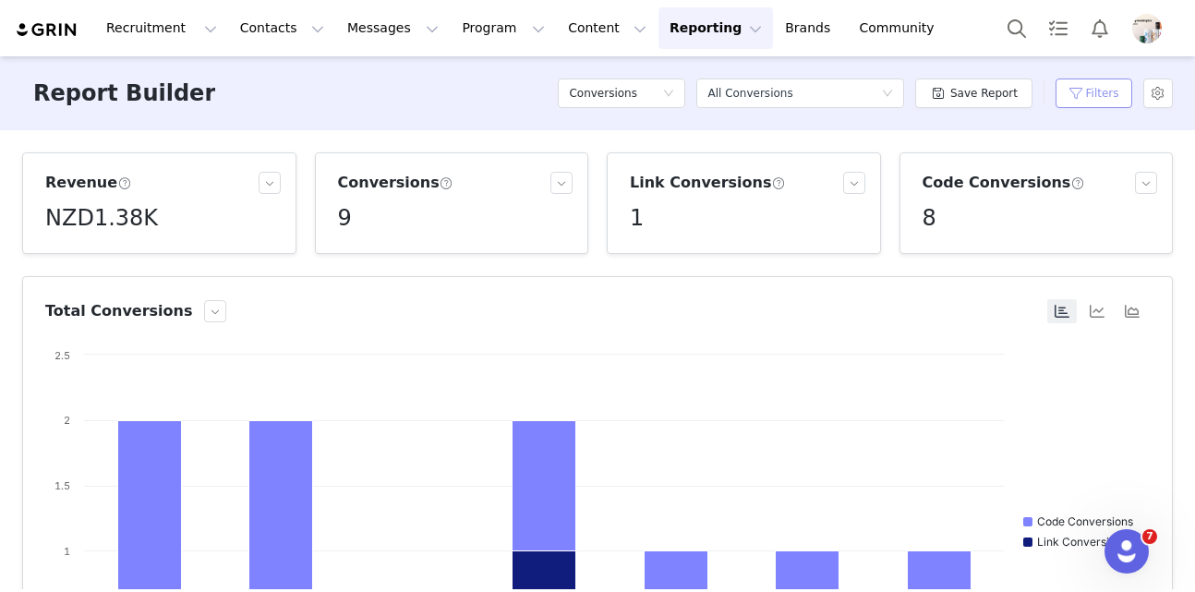
click at [1092, 98] on button "Filters" at bounding box center [1093, 93] width 77 height 30
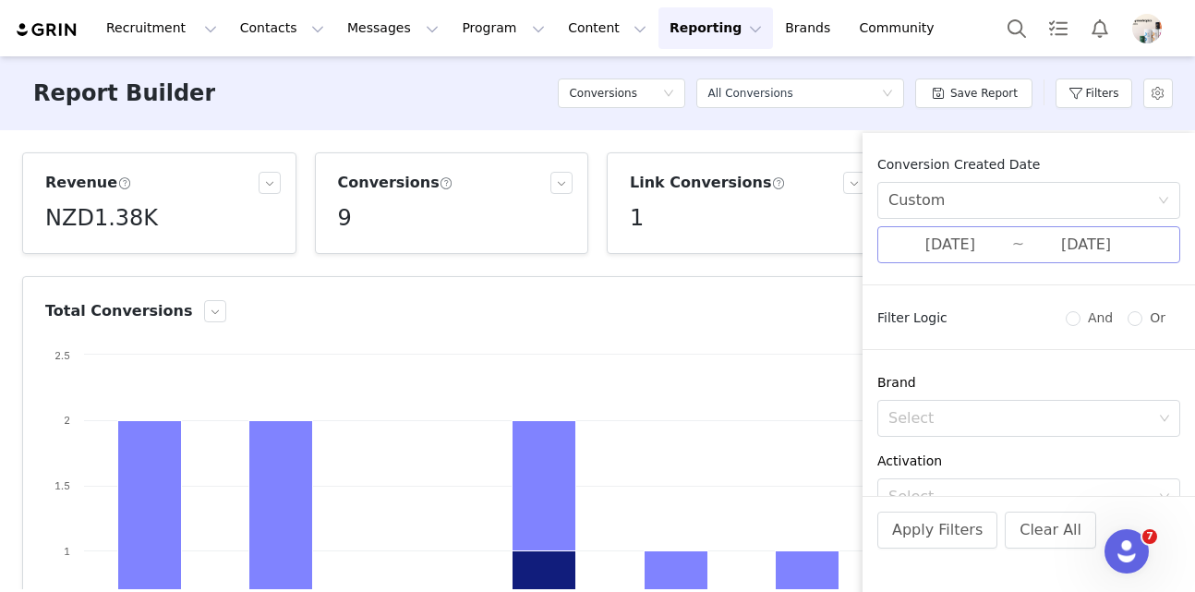
click at [972, 246] on input "08/11/2025" at bounding box center [950, 245] width 124 height 24
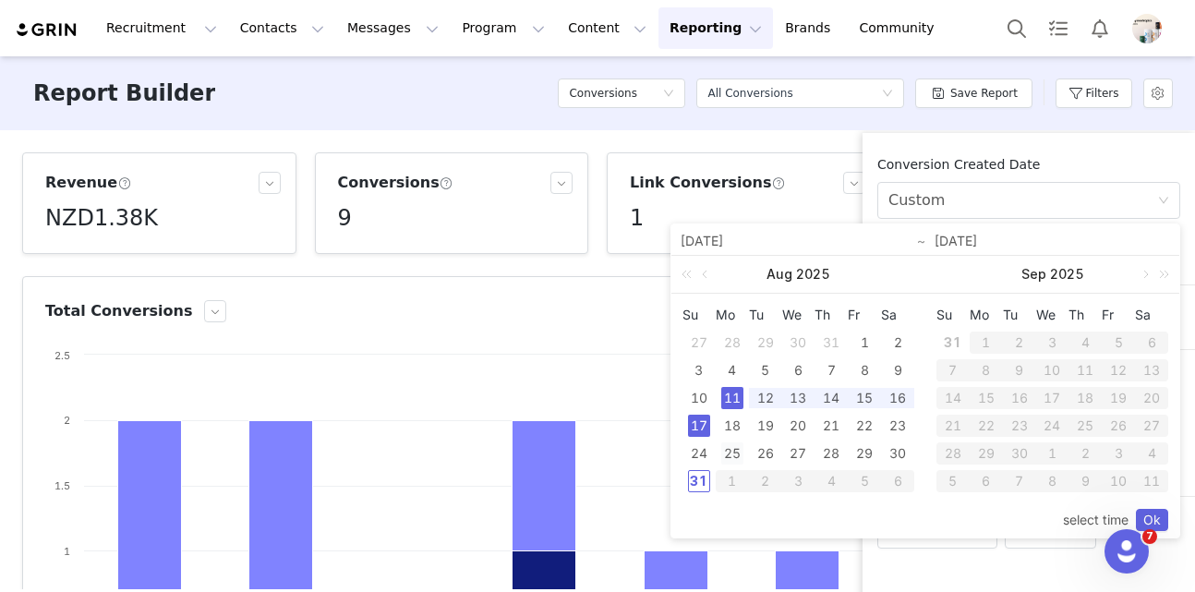
click at [727, 458] on div "25" at bounding box center [732, 453] width 22 height 22
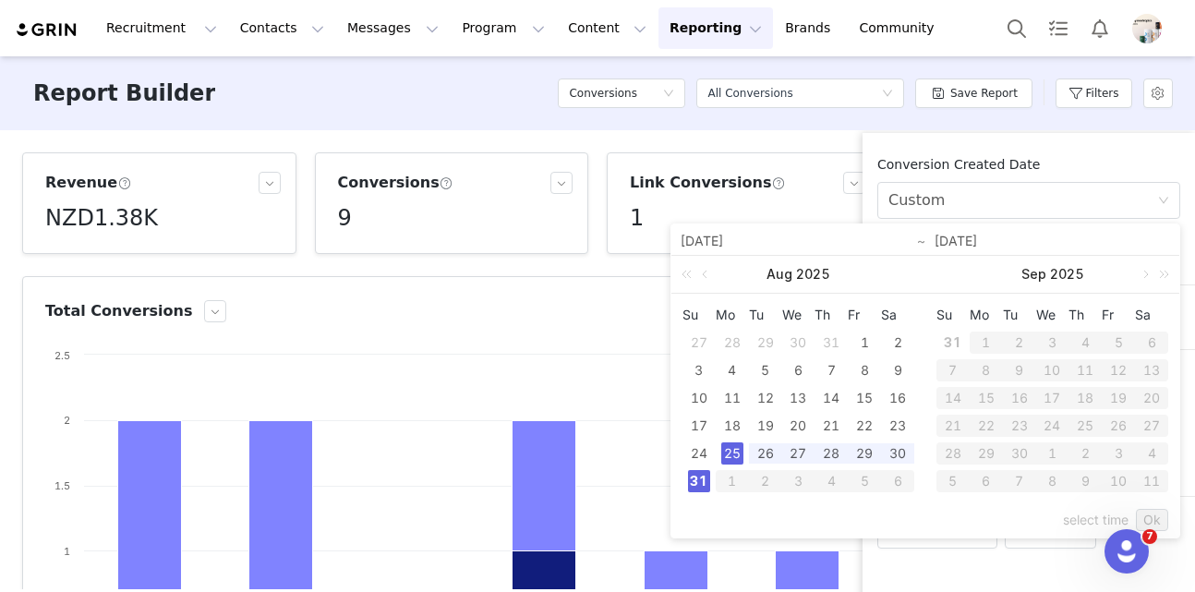
click at [696, 483] on div "31" at bounding box center [699, 481] width 22 height 22
type input "08/25/2025"
type input "08/31/2025"
type input "08/25/2025"
type input "08/31/2025"
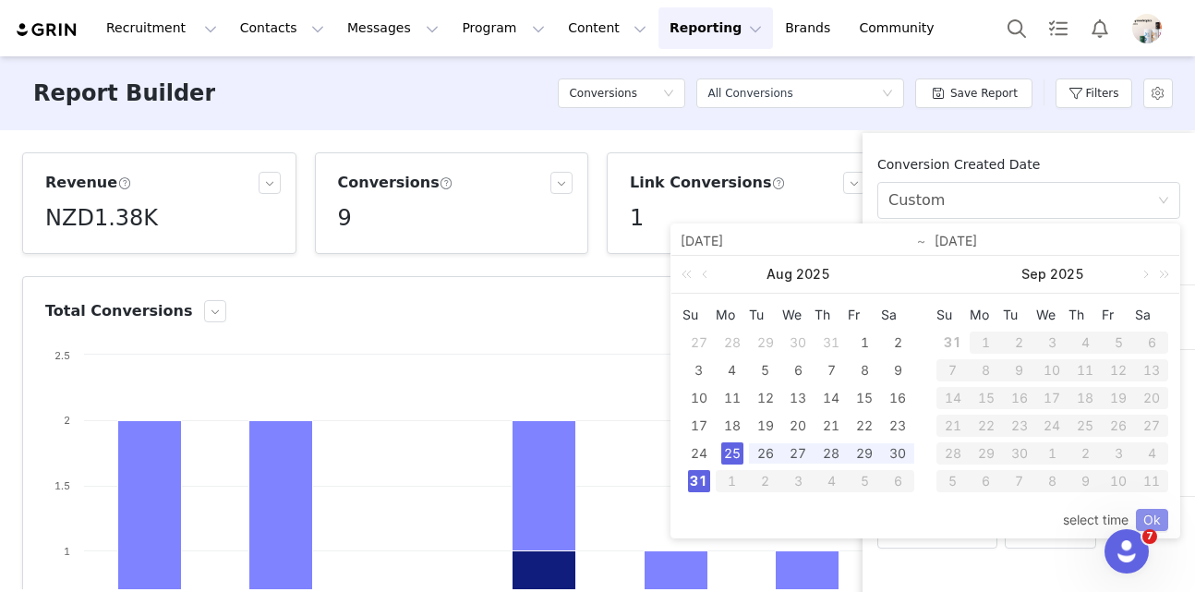
click at [1161, 517] on link "Ok" at bounding box center [1152, 520] width 32 height 22
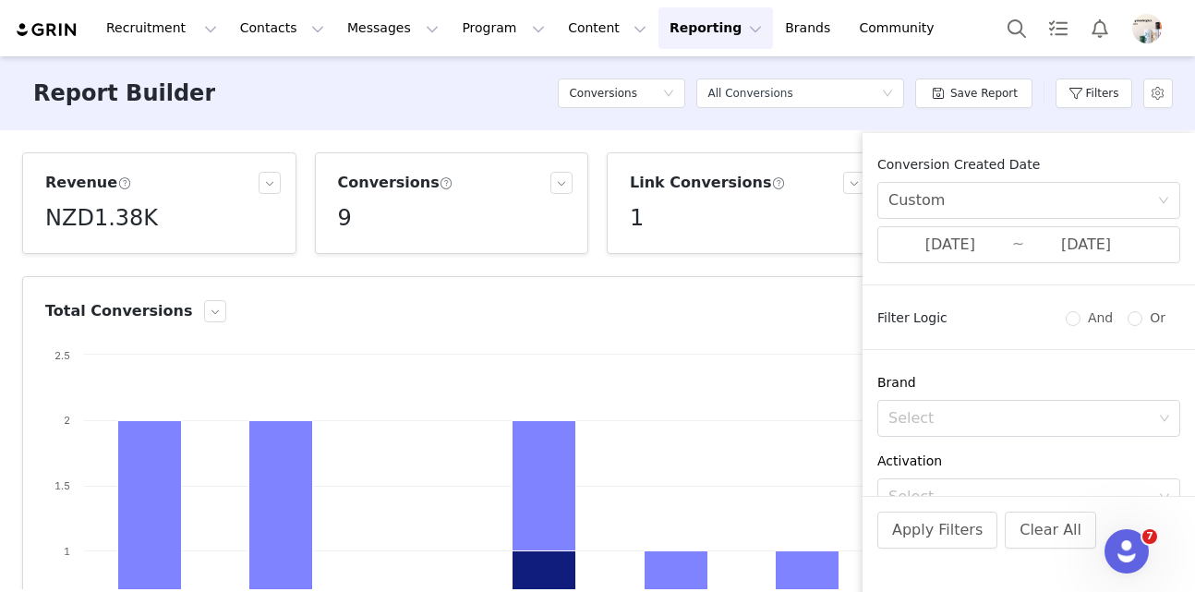
click at [944, 556] on div "Apply Filters Clear All" at bounding box center [1028, 555] width 332 height 118
click at [943, 549] on div "Apply Filters Clear All" at bounding box center [1028, 555] width 332 height 118
click at [940, 540] on button "Apply Filters" at bounding box center [937, 529] width 120 height 37
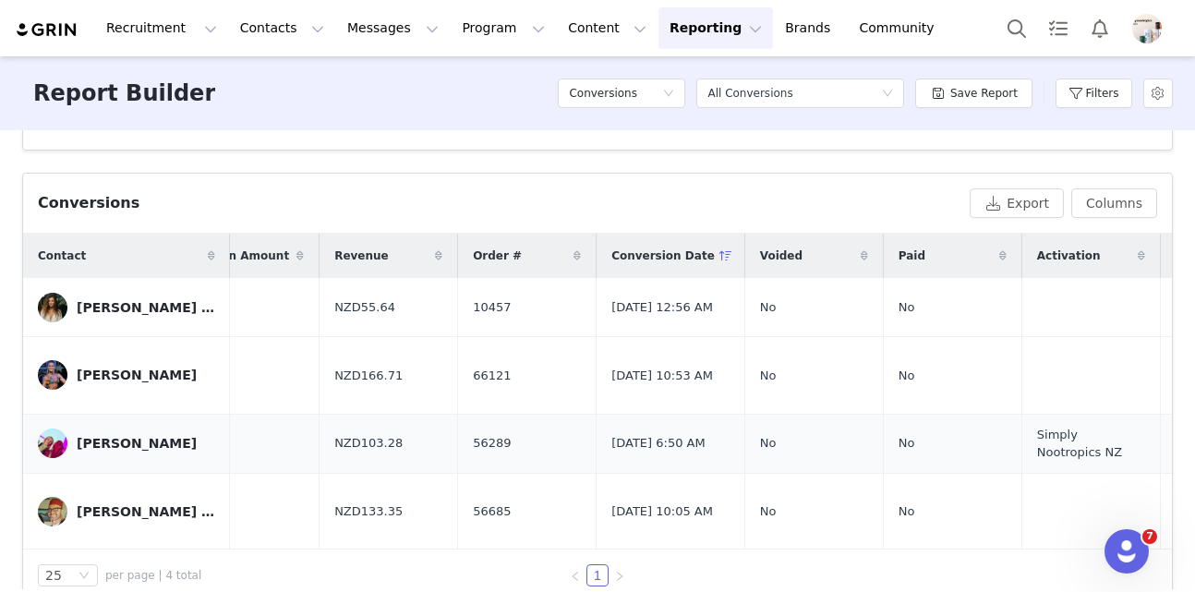
scroll to position [0, 432]
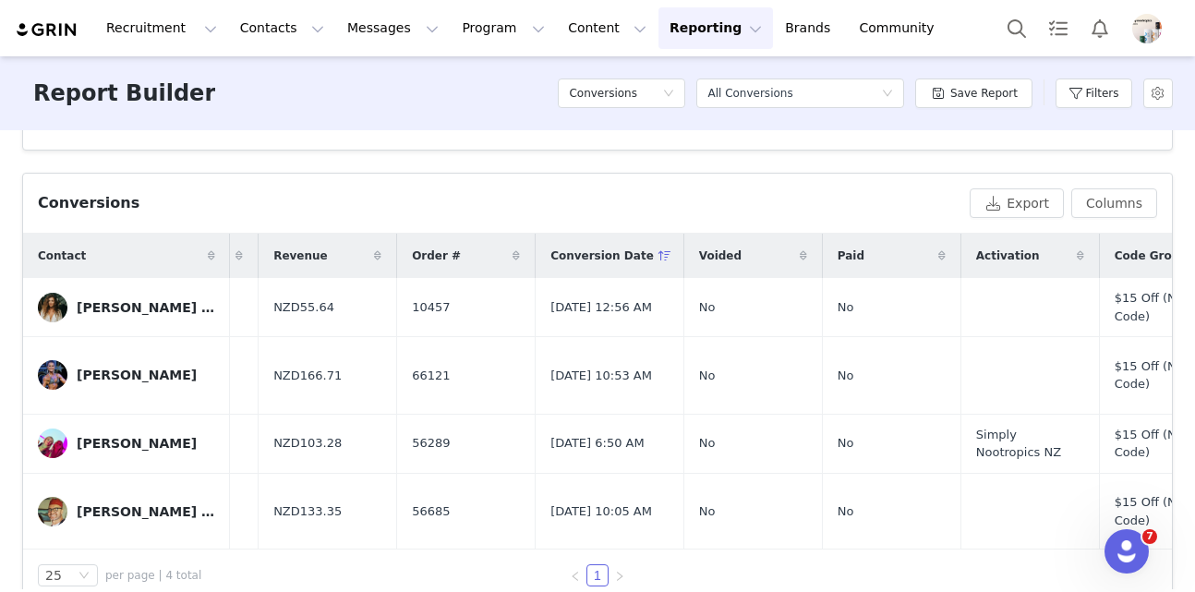
click at [317, 225] on div "Conversions Export Columns" at bounding box center [597, 204] width 1148 height 60
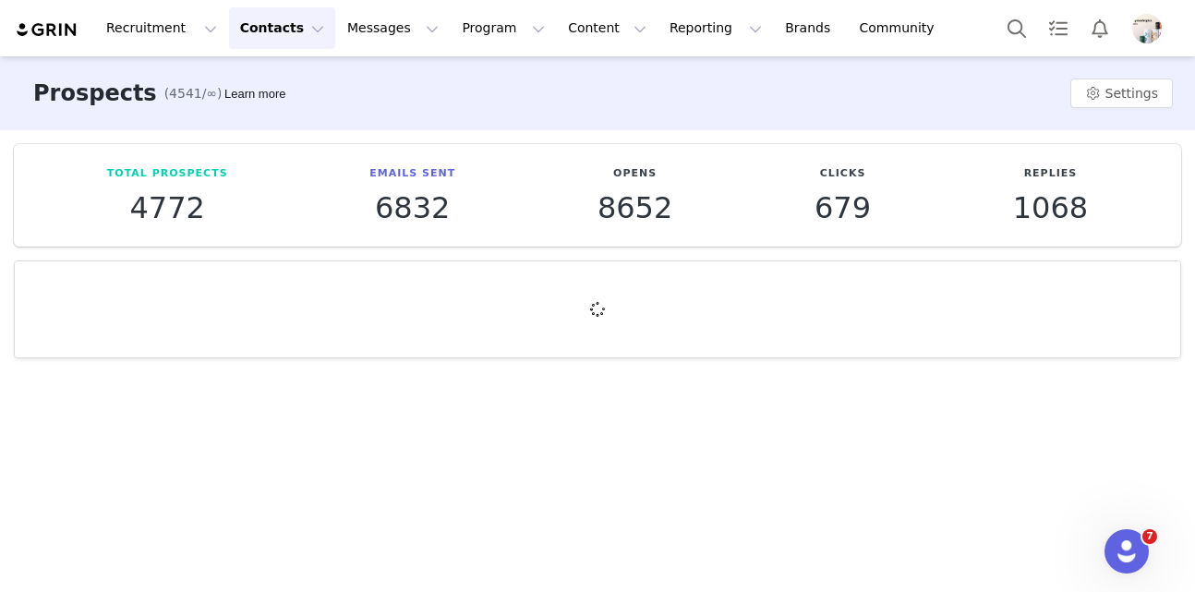
click at [249, 43] on button "Contacts Contacts" at bounding box center [282, 28] width 106 height 42
click at [257, 77] on p "Creators" at bounding box center [258, 81] width 55 height 19
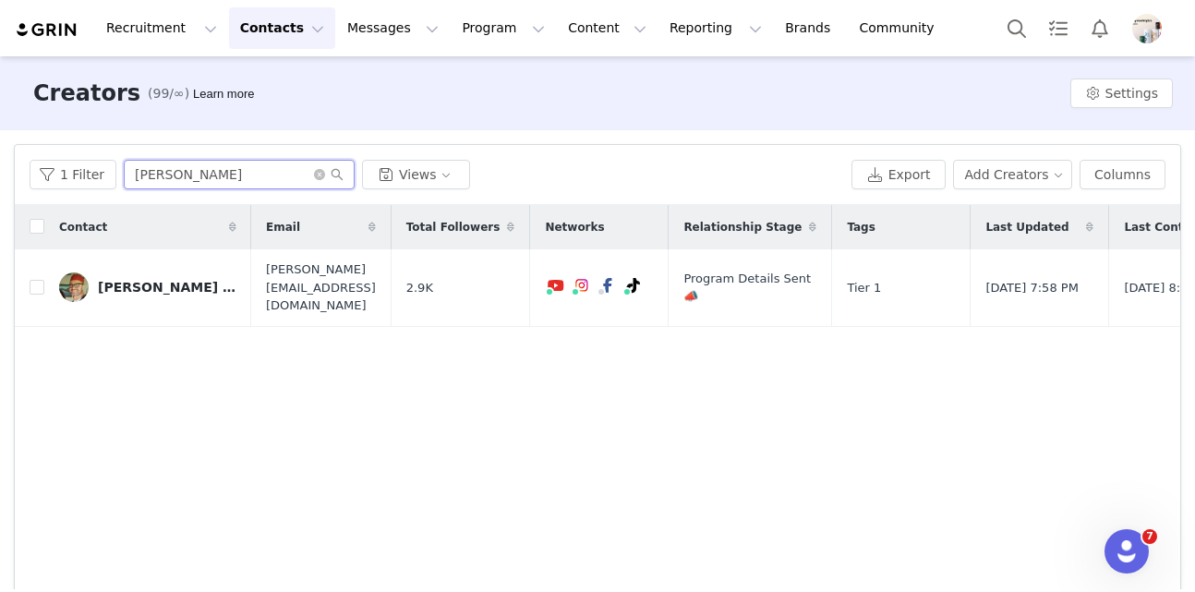
click at [254, 165] on input "[PERSON_NAME]" at bounding box center [239, 175] width 231 height 30
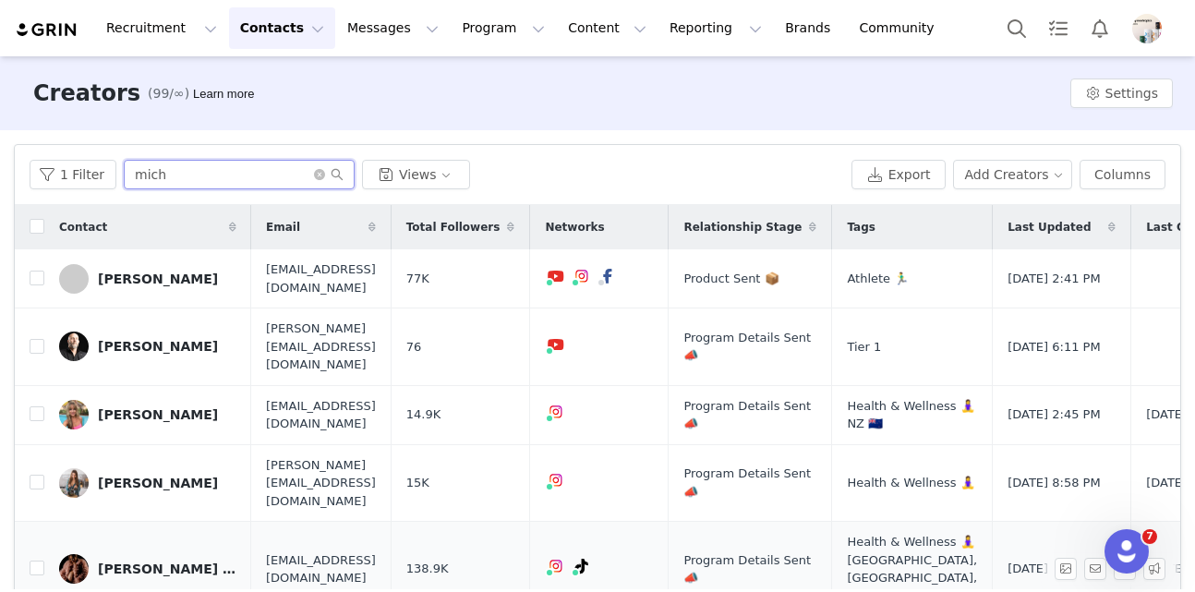
type input "mich"
click at [134, 413] on link "[PERSON_NAME]" at bounding box center [147, 415] width 177 height 30
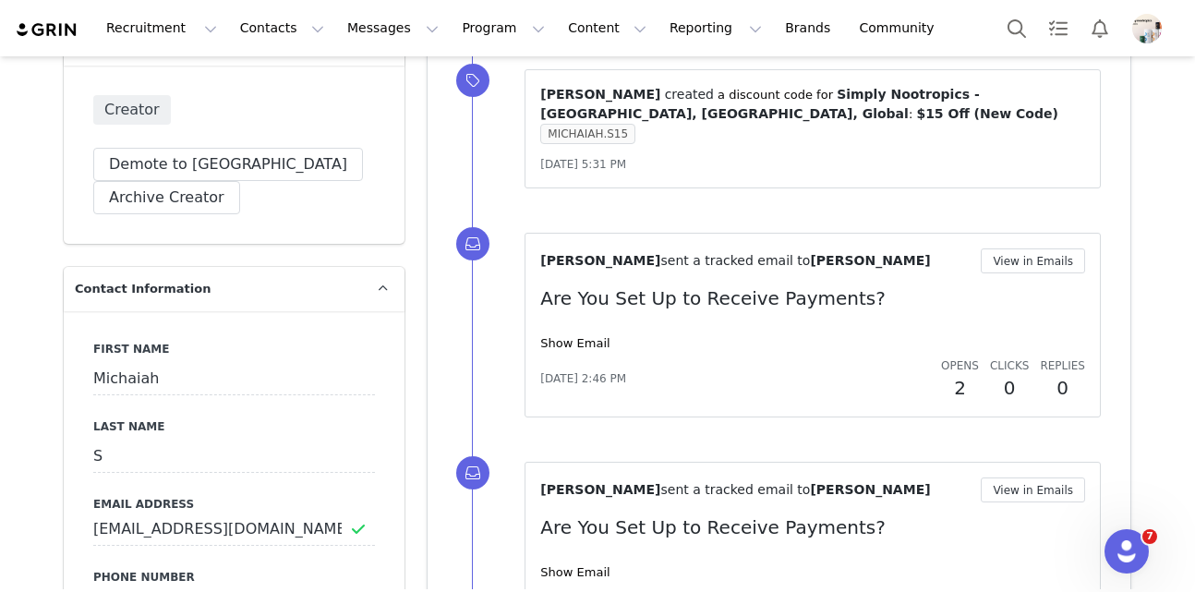
scroll to position [731, 0]
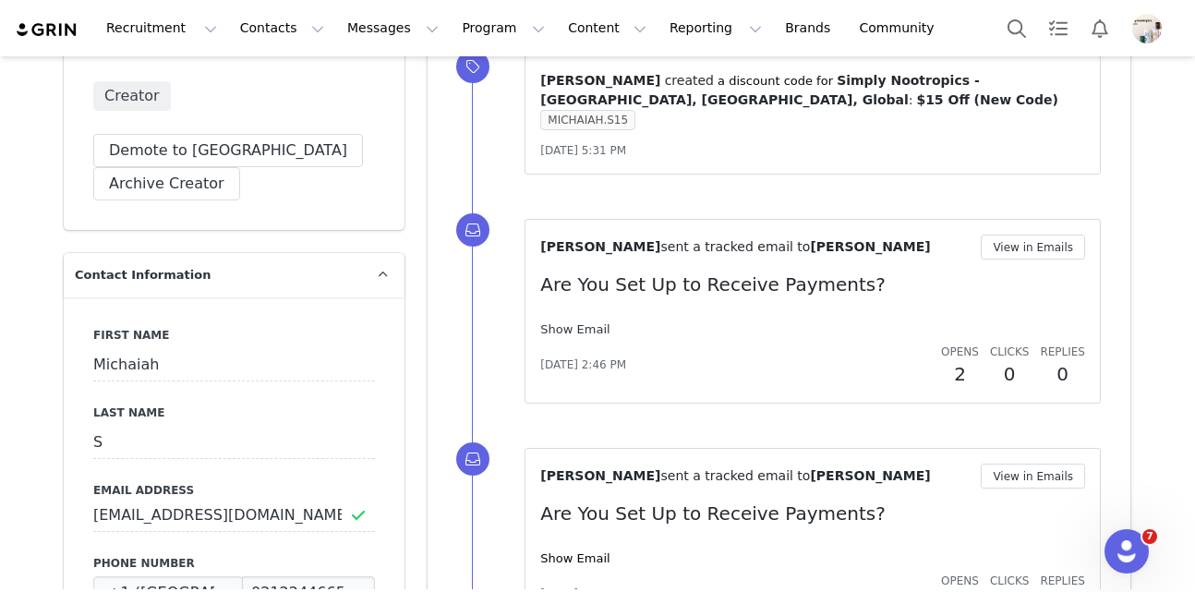
click at [584, 327] on link "Show Email" at bounding box center [574, 329] width 69 height 14
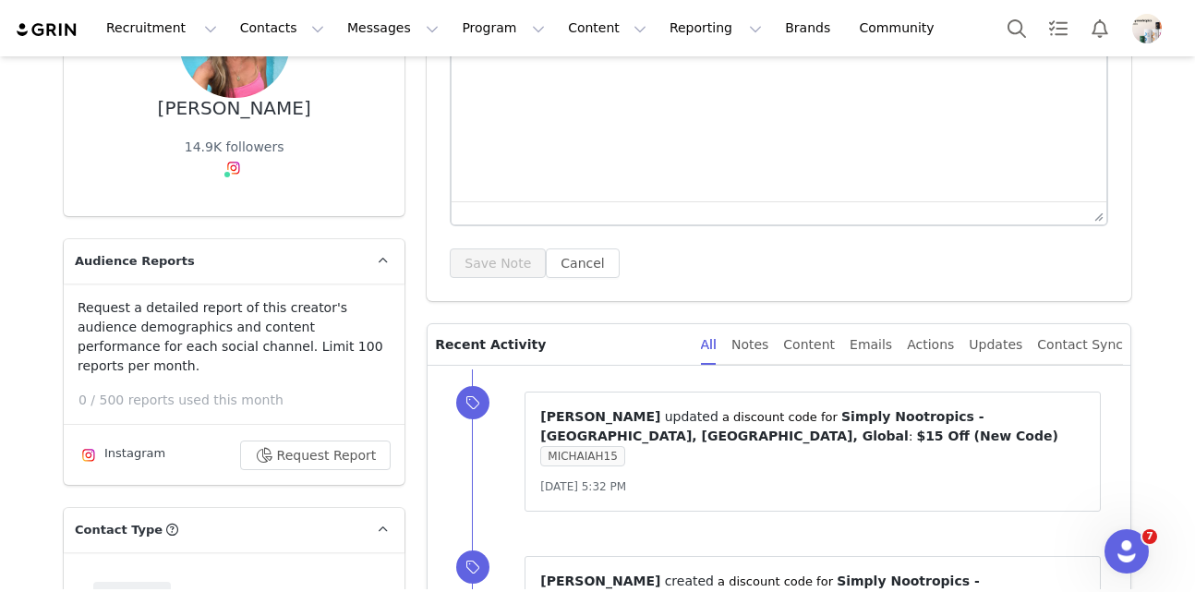
scroll to position [263, 0]
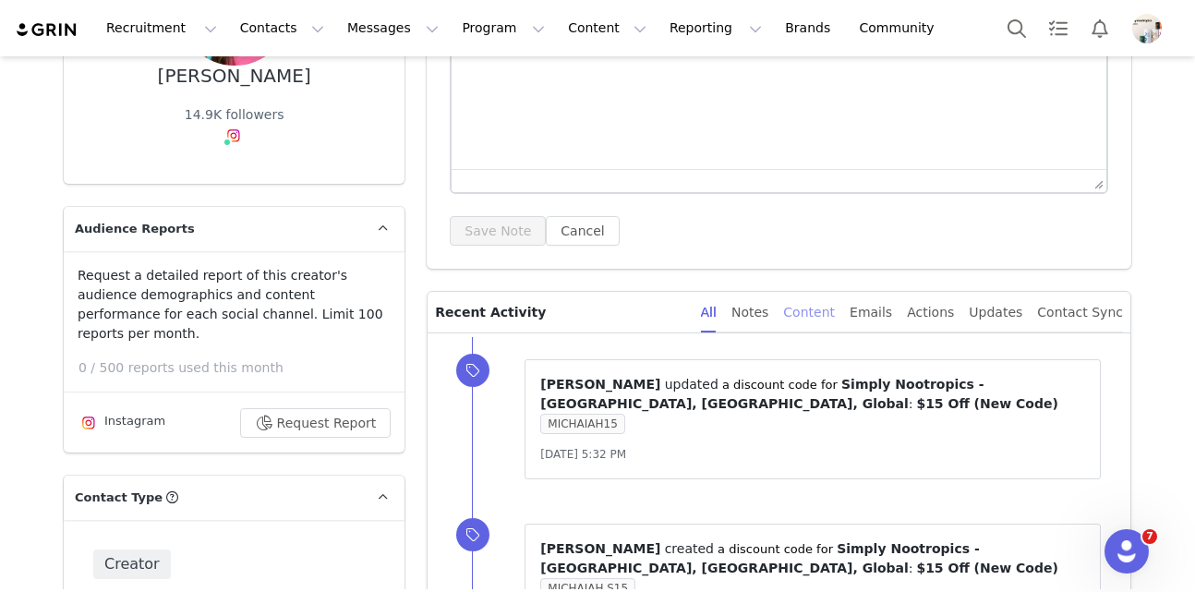
click at [832, 317] on div "Content" at bounding box center [809, 313] width 52 height 42
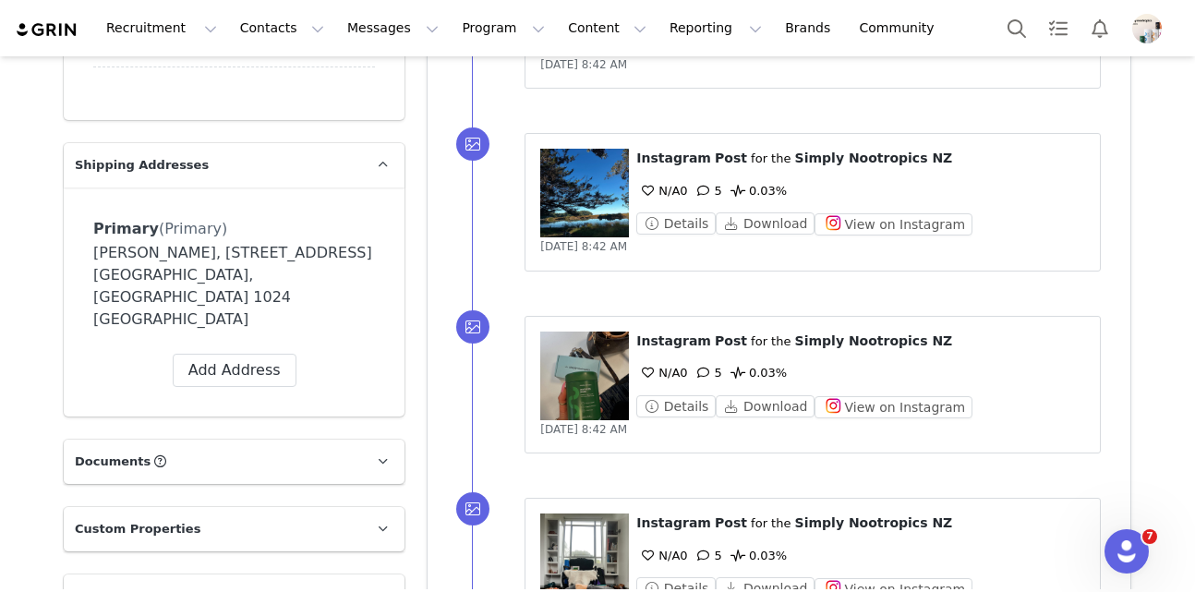
scroll to position [1588, 0]
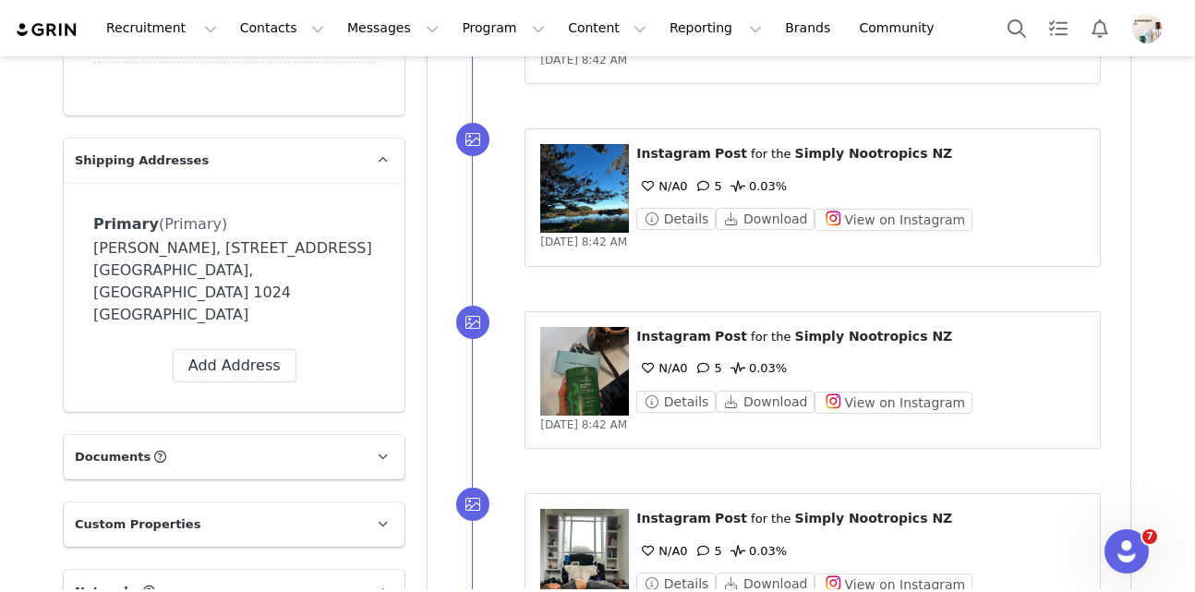
click at [588, 386] on figure at bounding box center [584, 371] width 89 height 89
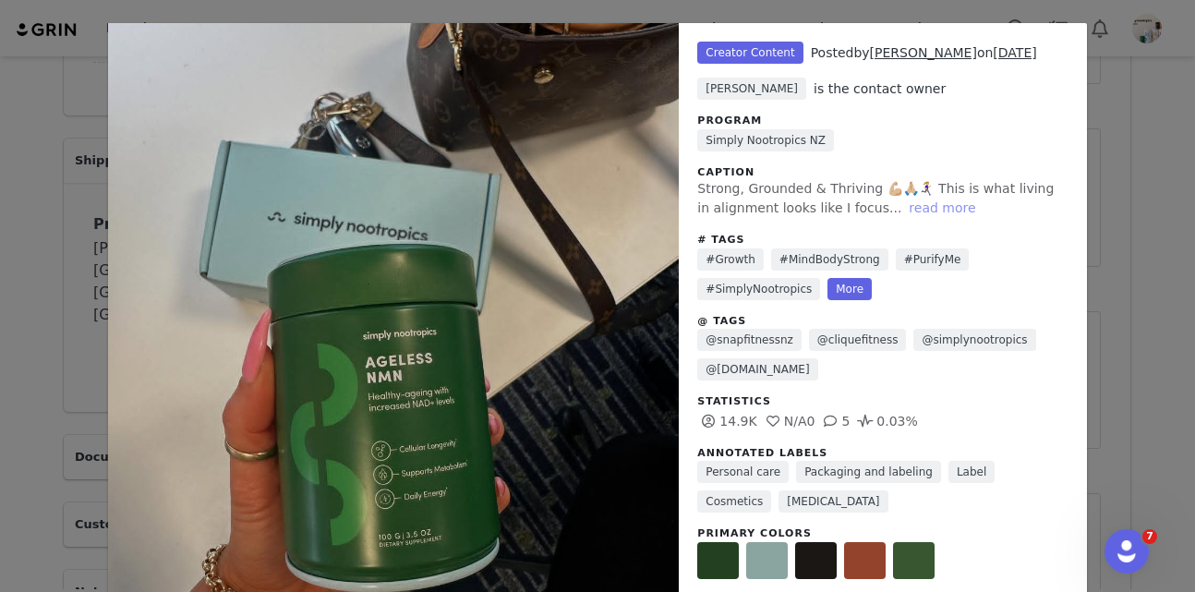
click at [920, 200] on button "read more" at bounding box center [941, 208] width 81 height 22
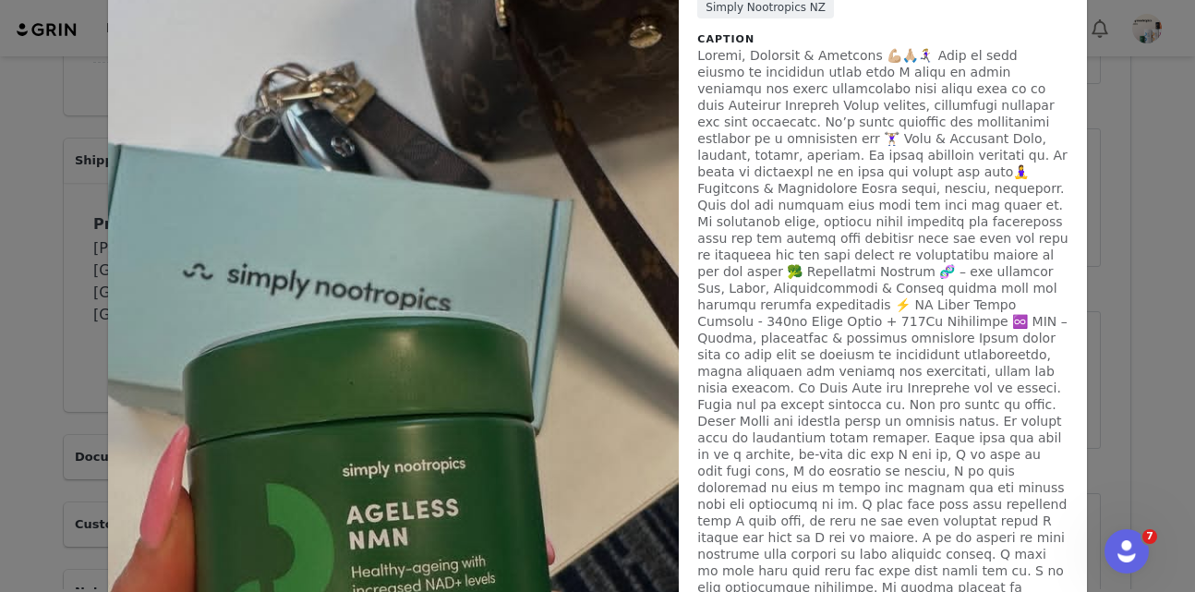
scroll to position [132, 0]
click at [1106, 87] on div "Unlabeled Creator Content Posted by [PERSON_NAME] on [DATE] [PERSON_NAME] is th…" at bounding box center [597, 296] width 1195 height 592
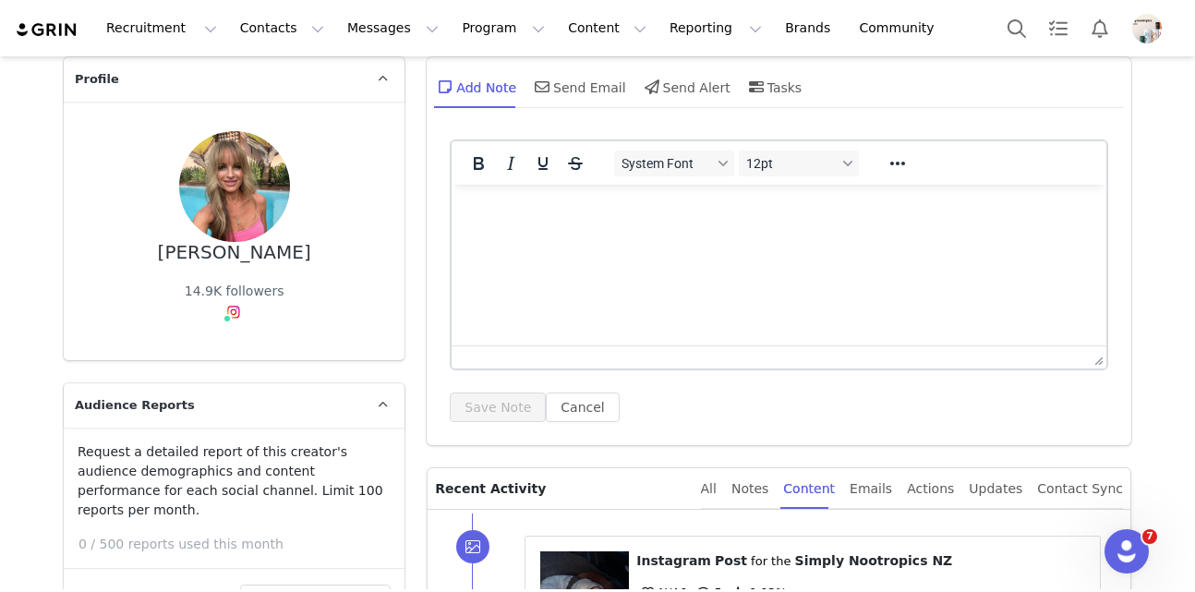
scroll to position [0, 0]
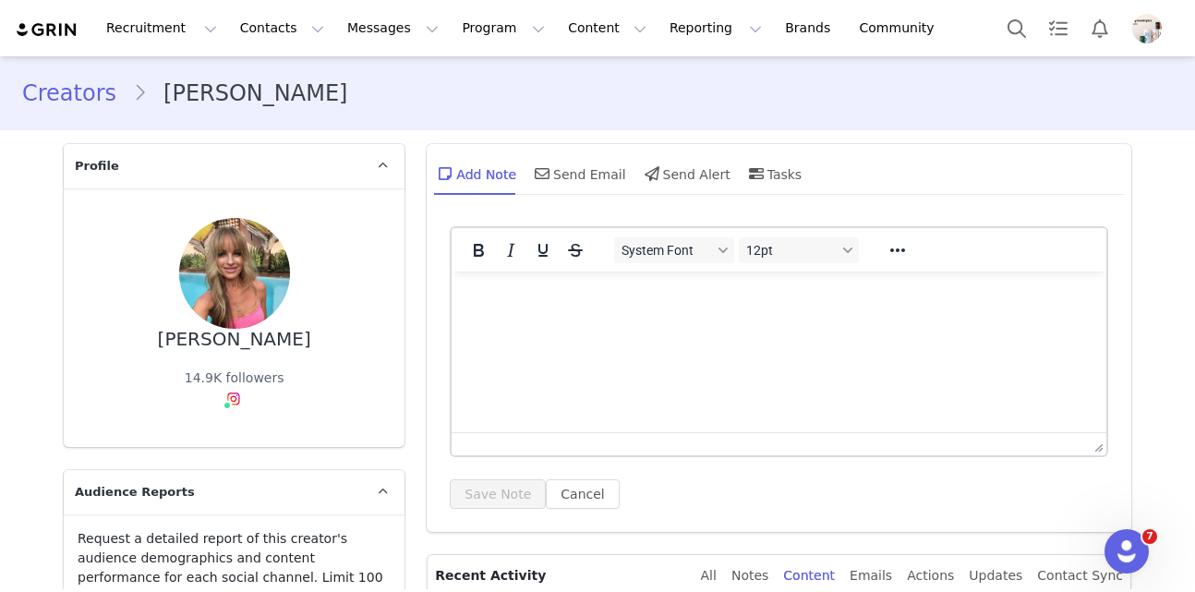
drag, startPoint x: 271, startPoint y: 89, endPoint x: 168, endPoint y: 100, distance: 104.0
click at [168, 100] on li "[PERSON_NAME]" at bounding box center [248, 93] width 231 height 33
drag, startPoint x: 186, startPoint y: 100, endPoint x: 316, endPoint y: 101, distance: 130.2
click at [316, 99] on div "Creators [PERSON_NAME]" at bounding box center [597, 93] width 1150 height 33
drag, startPoint x: 287, startPoint y: 340, endPoint x: 179, endPoint y: 339, distance: 108.0
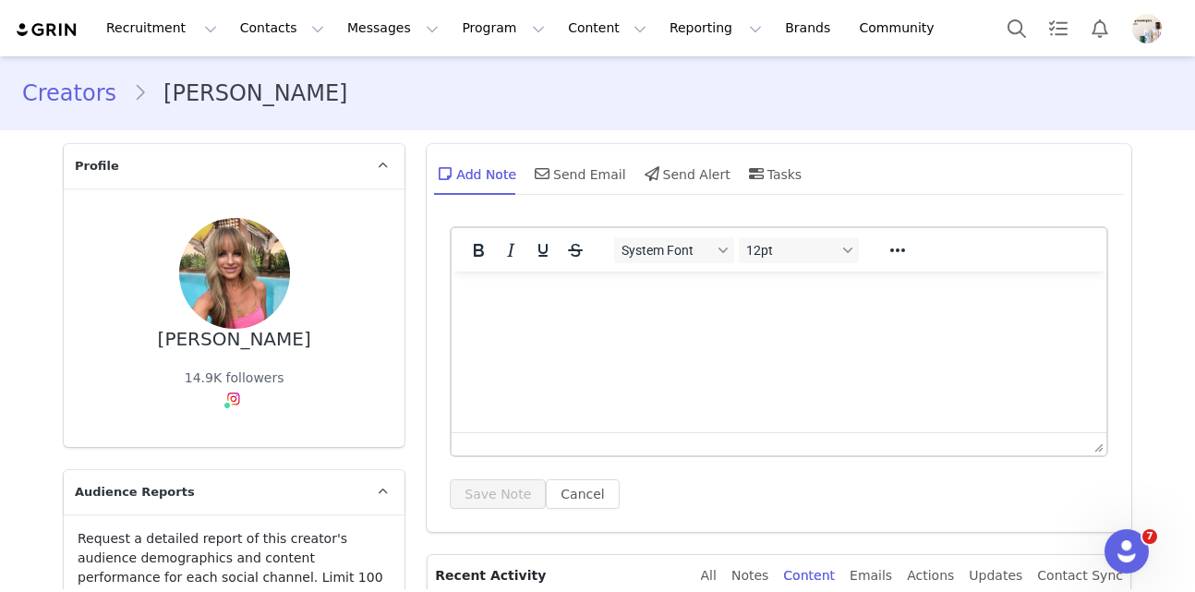
click at [175, 340] on div "[PERSON_NAME] S 14.9K followers Instagram ( @[PERSON_NAME].s ) — Standard Conne…" at bounding box center [234, 317] width 282 height 199
click at [218, 339] on div "[PERSON_NAME]" at bounding box center [234, 339] width 153 height 21
copy div "[PERSON_NAME]"
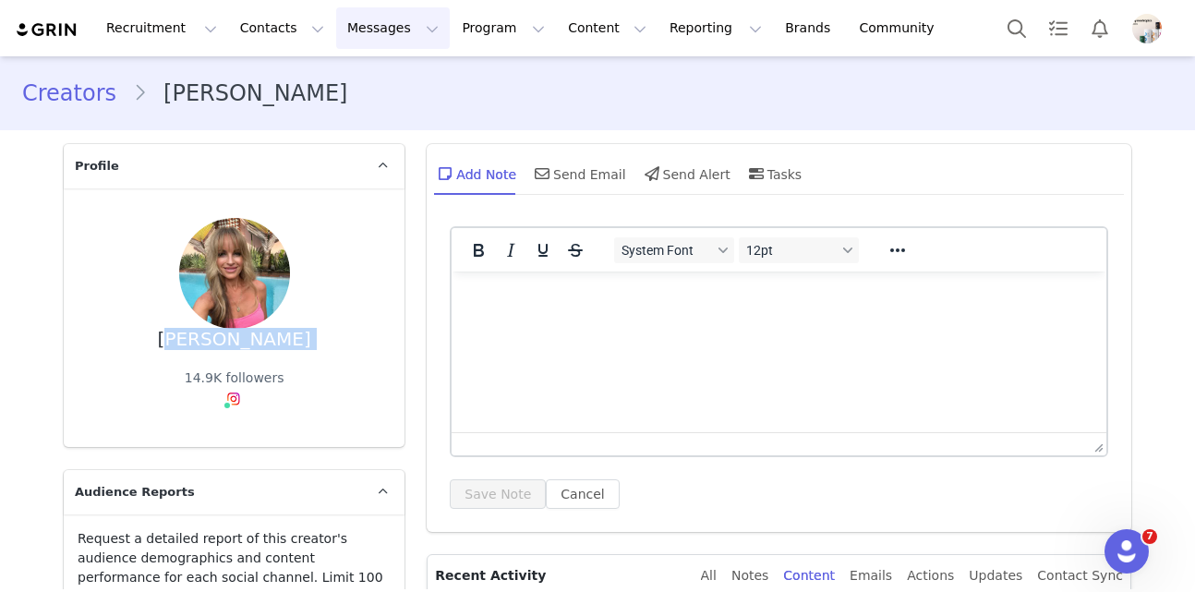
click at [352, 46] on button "Messages Messages" at bounding box center [393, 28] width 114 height 42
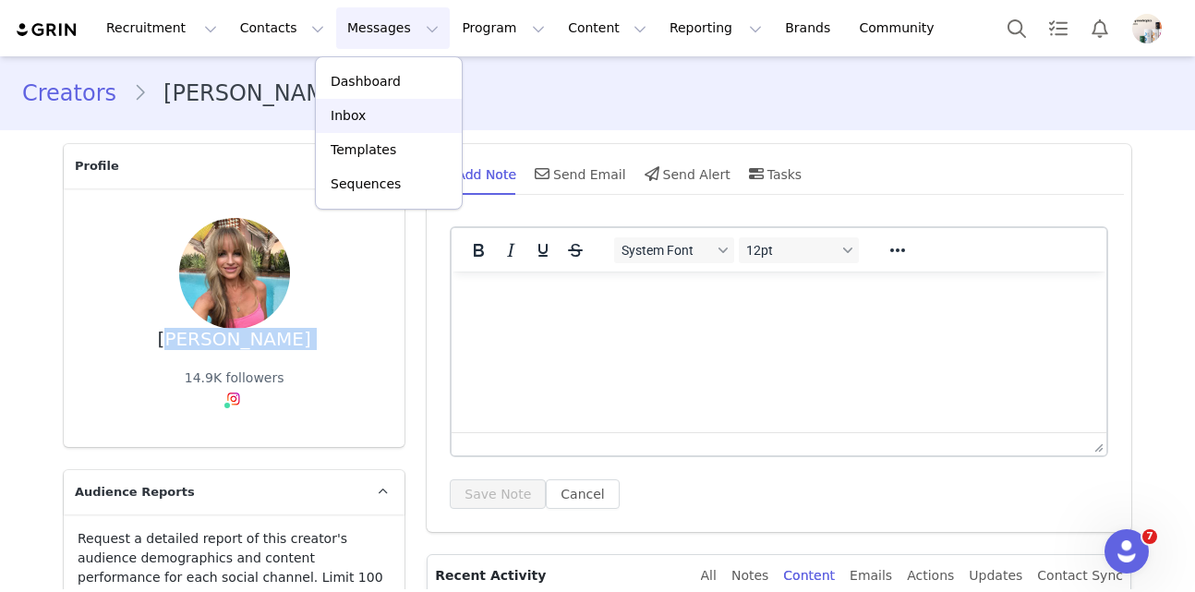
click at [354, 122] on p "Inbox" at bounding box center [347, 115] width 35 height 19
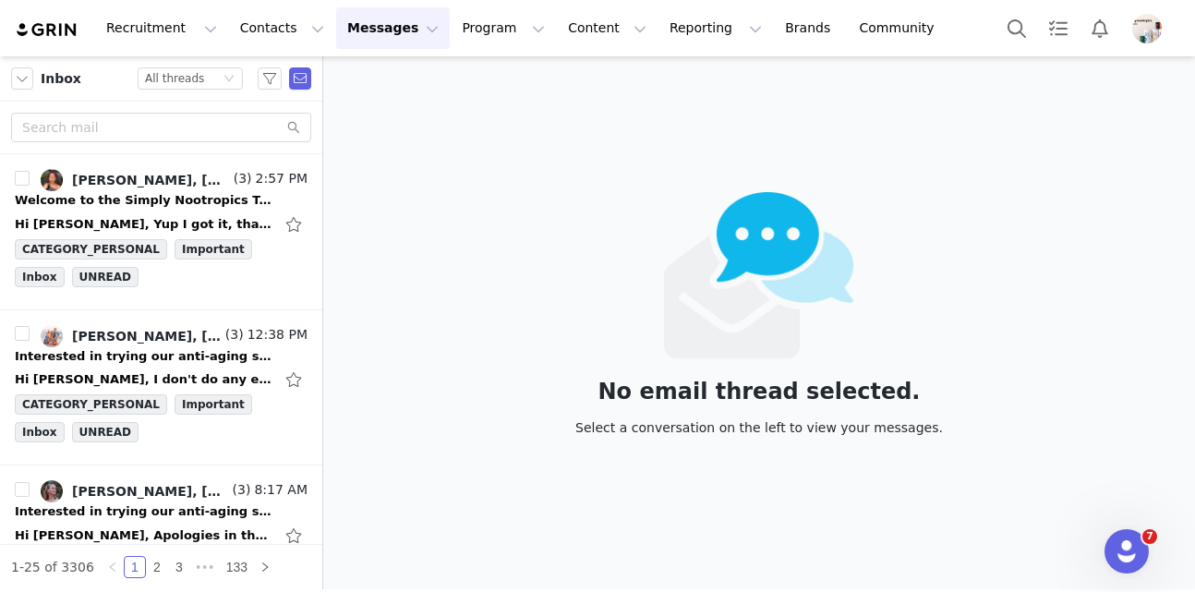
click at [180, 91] on div "Inbox Status All threads" at bounding box center [161, 78] width 322 height 45
click at [175, 81] on div "All threads" at bounding box center [174, 78] width 59 height 20
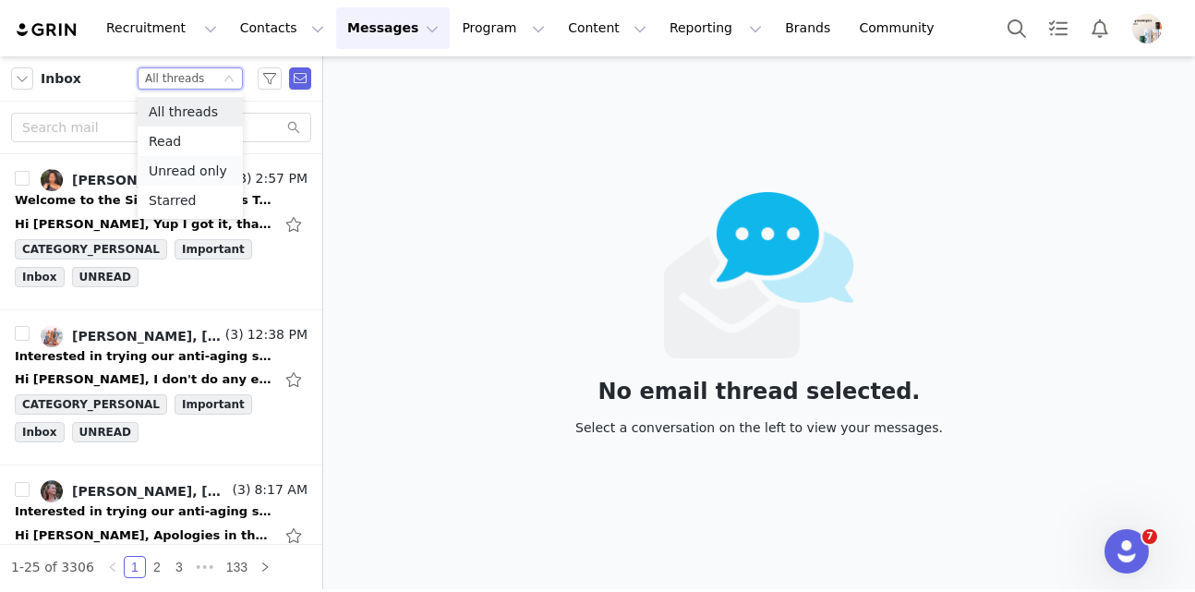
click at [178, 173] on li "Unread only" at bounding box center [190, 171] width 105 height 30
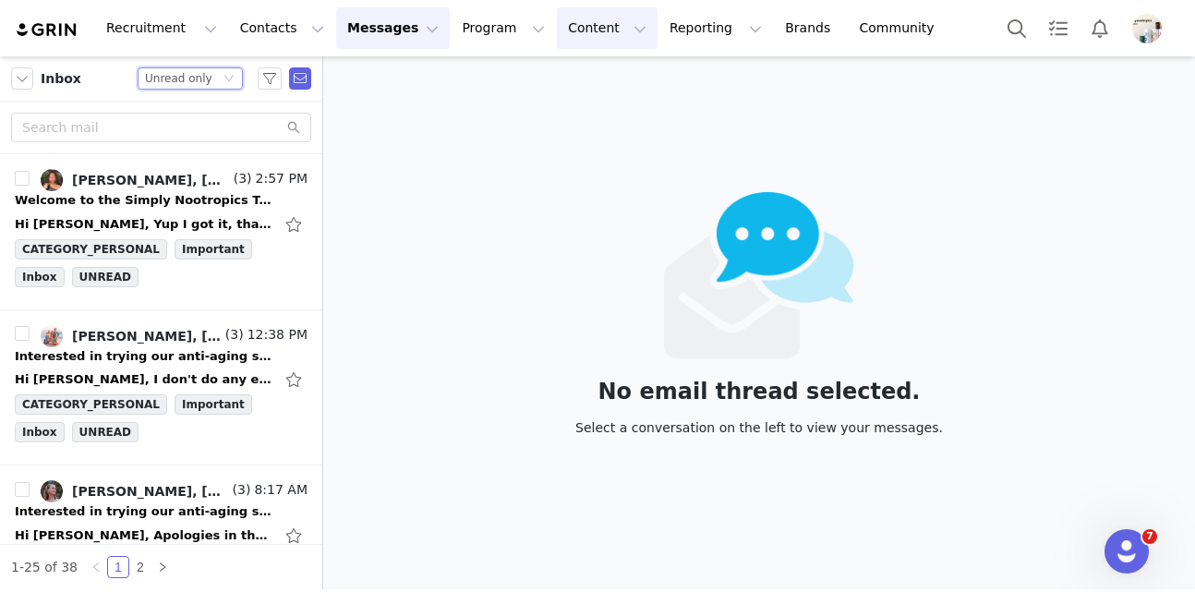
click at [557, 41] on button "Content Content" at bounding box center [607, 28] width 101 height 42
click at [560, 86] on p "Creator Content" at bounding box center [585, 81] width 103 height 19
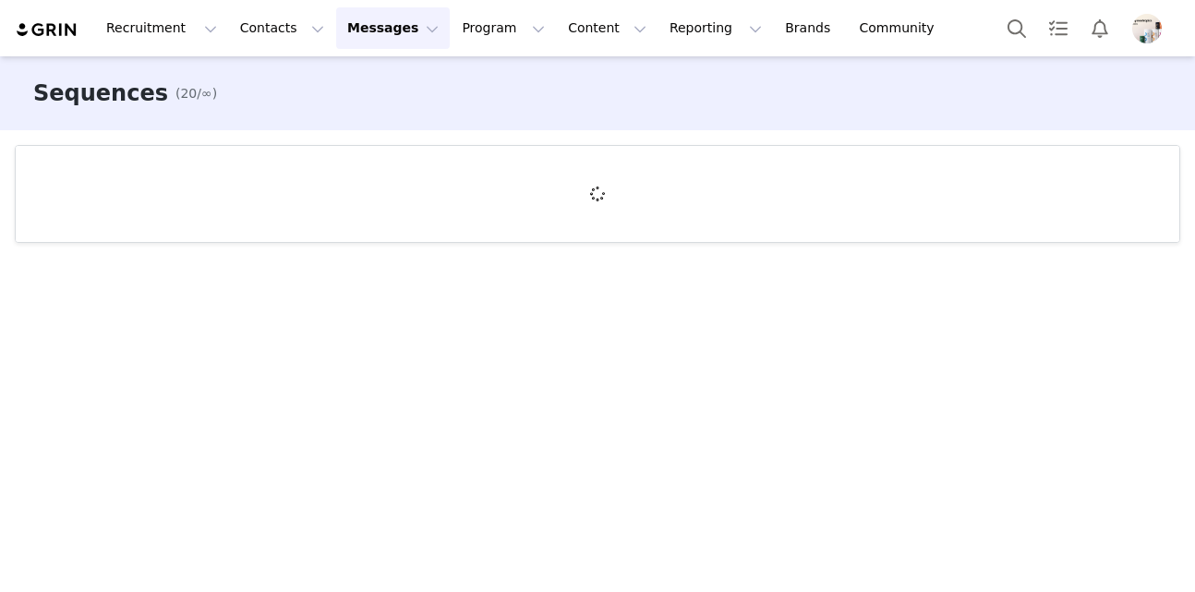
click at [348, 42] on button "Messages Messages" at bounding box center [393, 28] width 114 height 42
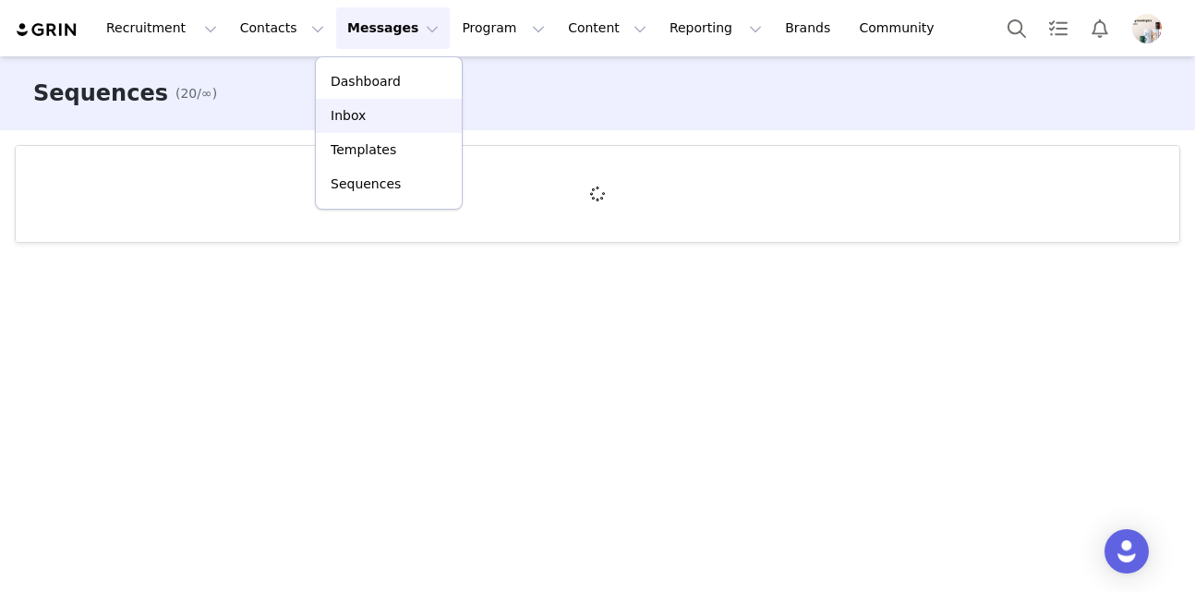
click at [363, 113] on div "Inbox" at bounding box center [389, 115] width 124 height 19
